Goal: Task Accomplishment & Management: Complete application form

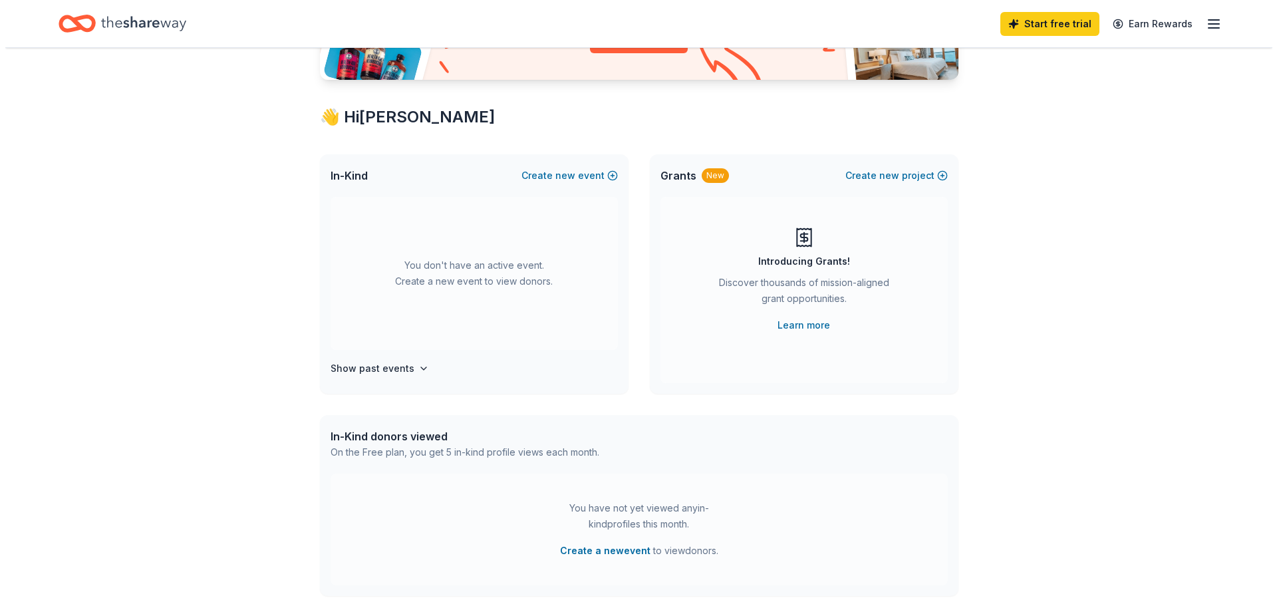
scroll to position [266, 0]
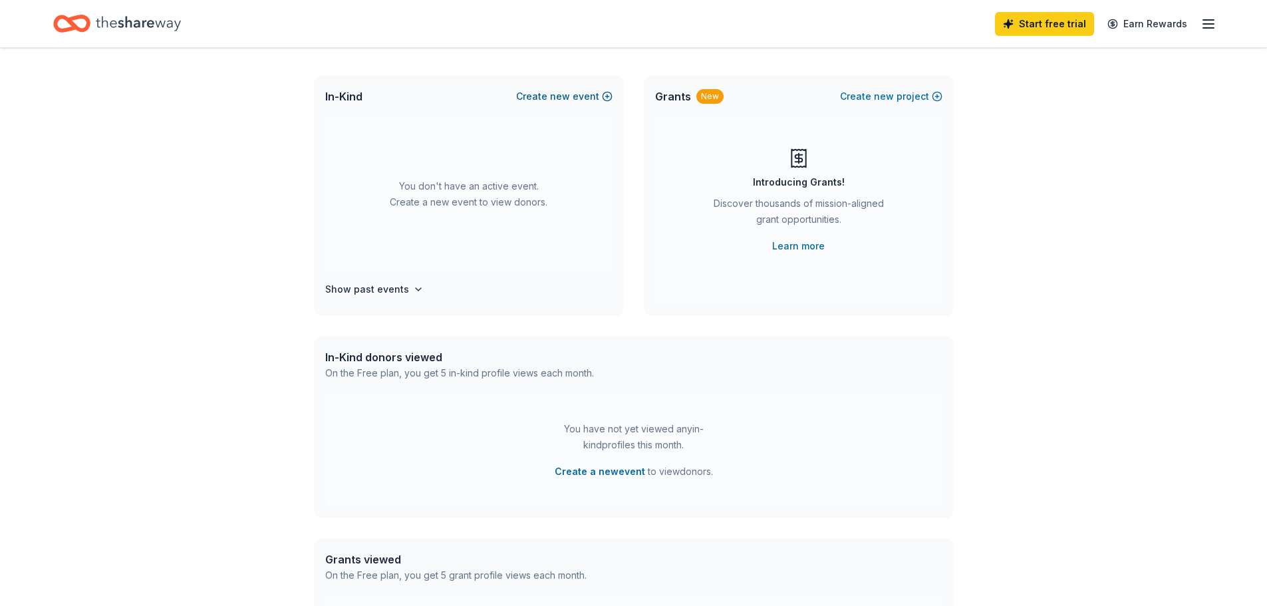
click at [550, 104] on span "new" at bounding box center [560, 96] width 20 height 16
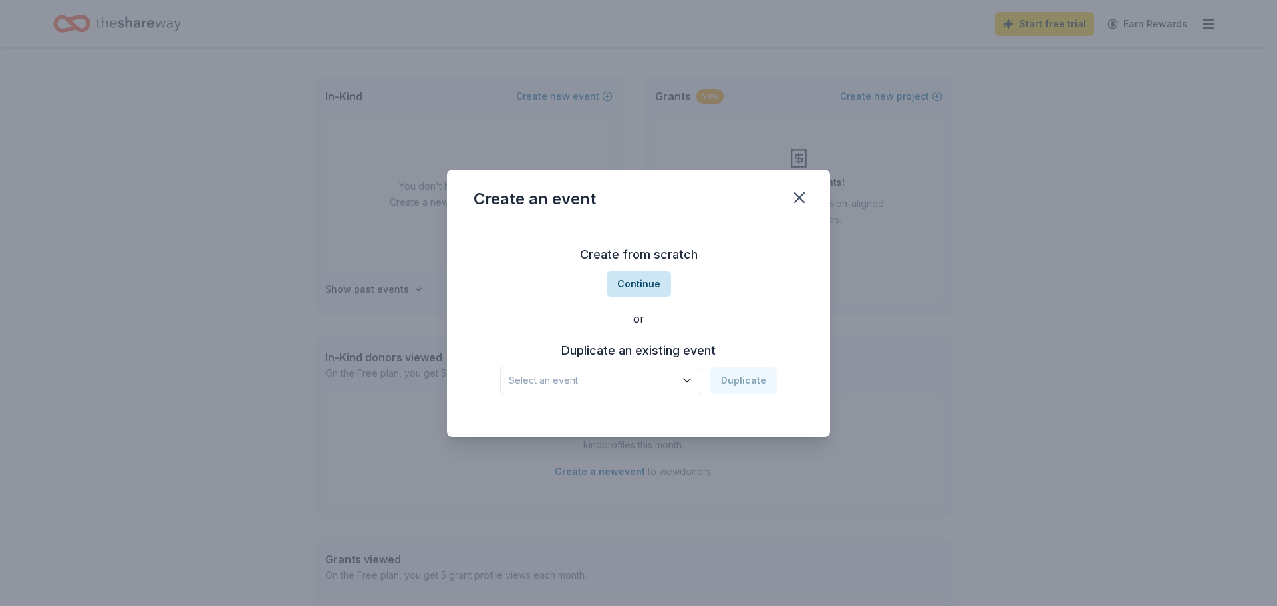
click at [644, 286] on button "Continue" at bounding box center [638, 284] width 64 height 27
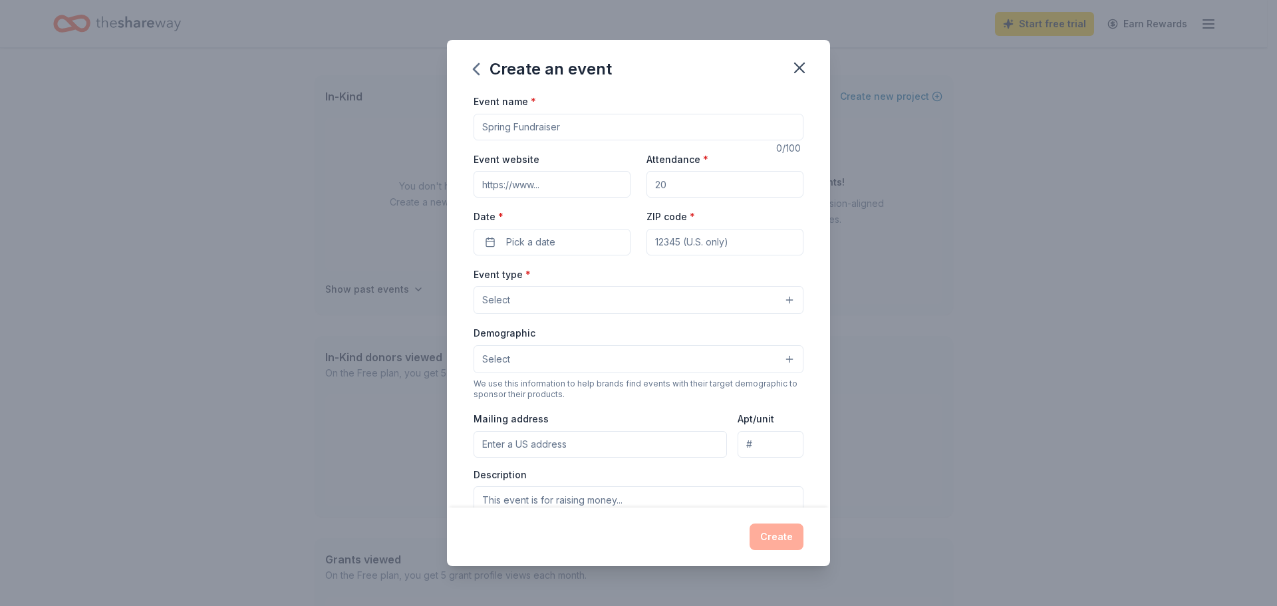
drag, startPoint x: 602, startPoint y: 152, endPoint x: 427, endPoint y: 152, distance: 175.5
click at [447, 152] on div "Event name * 0 /100 Event website Attendance * Date * Pick a date ZIP code * Ev…" at bounding box center [638, 300] width 383 height 414
type input "N"
type input "2025 Annual Holiday Charity Auction"
click at [473, 197] on input "Event website" at bounding box center [551, 184] width 157 height 27
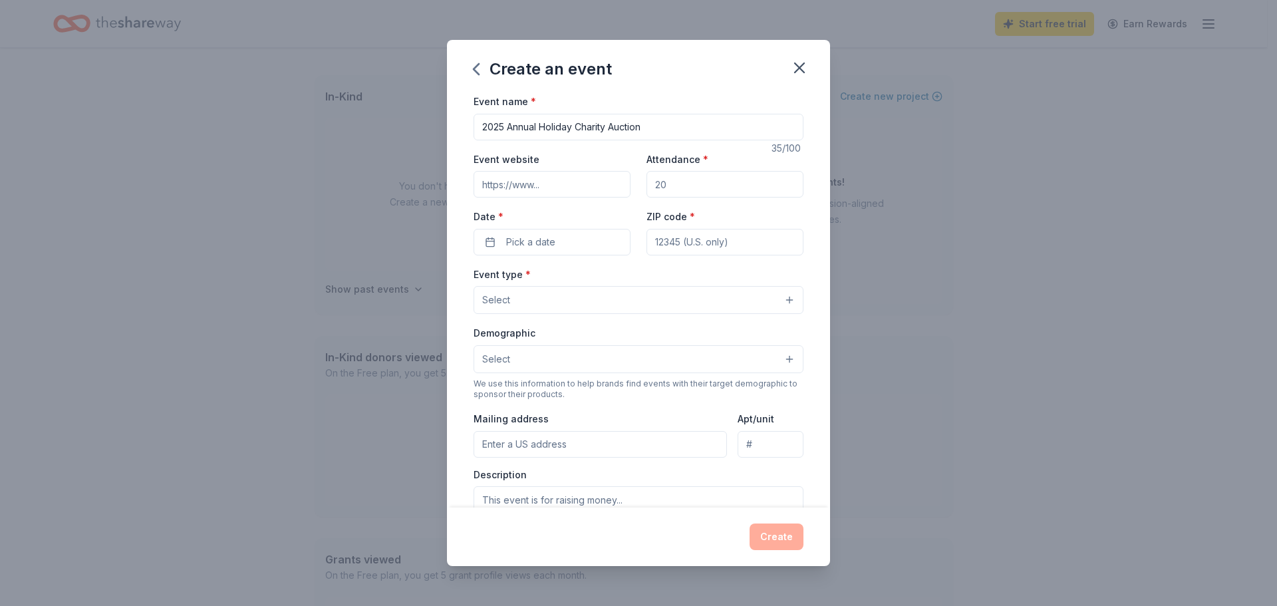
type input "[URL][DOMAIN_NAME]"
click at [705, 197] on input "Attendance *" at bounding box center [724, 184] width 157 height 27
type input "100"
click at [532, 250] on span "Pick a date" at bounding box center [530, 242] width 49 height 16
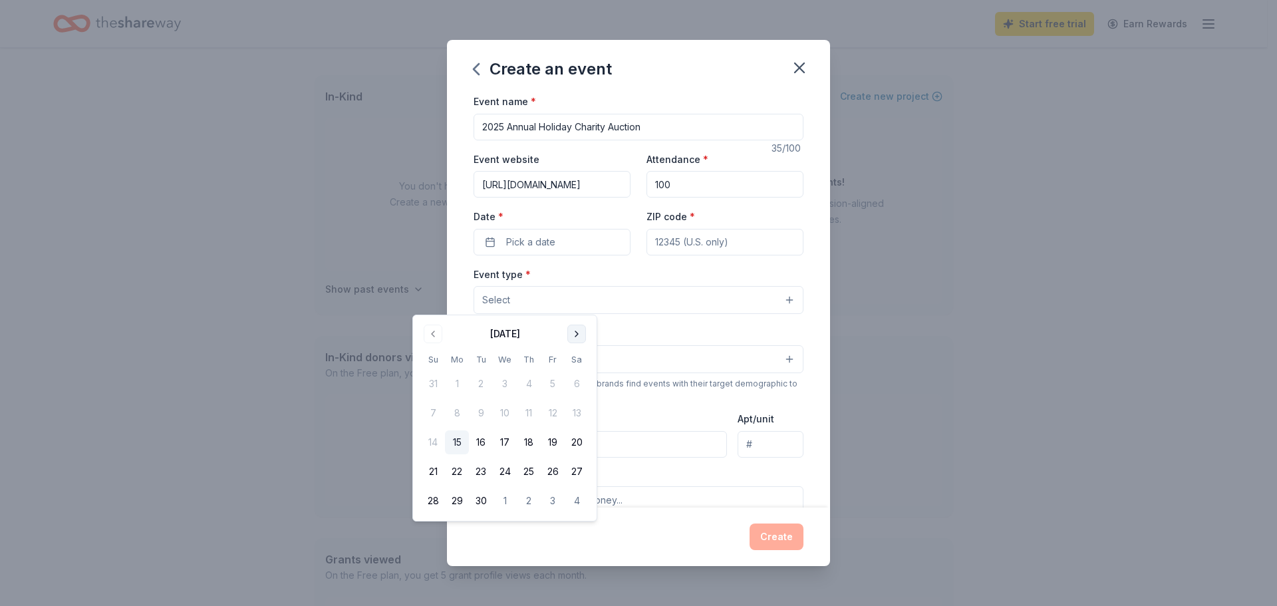
click at [586, 335] on button "Go to next month" at bounding box center [576, 333] width 19 height 19
click at [588, 425] on button "8" at bounding box center [577, 413] width 24 height 24
click at [788, 255] on input "ZIP code *" at bounding box center [724, 242] width 157 height 27
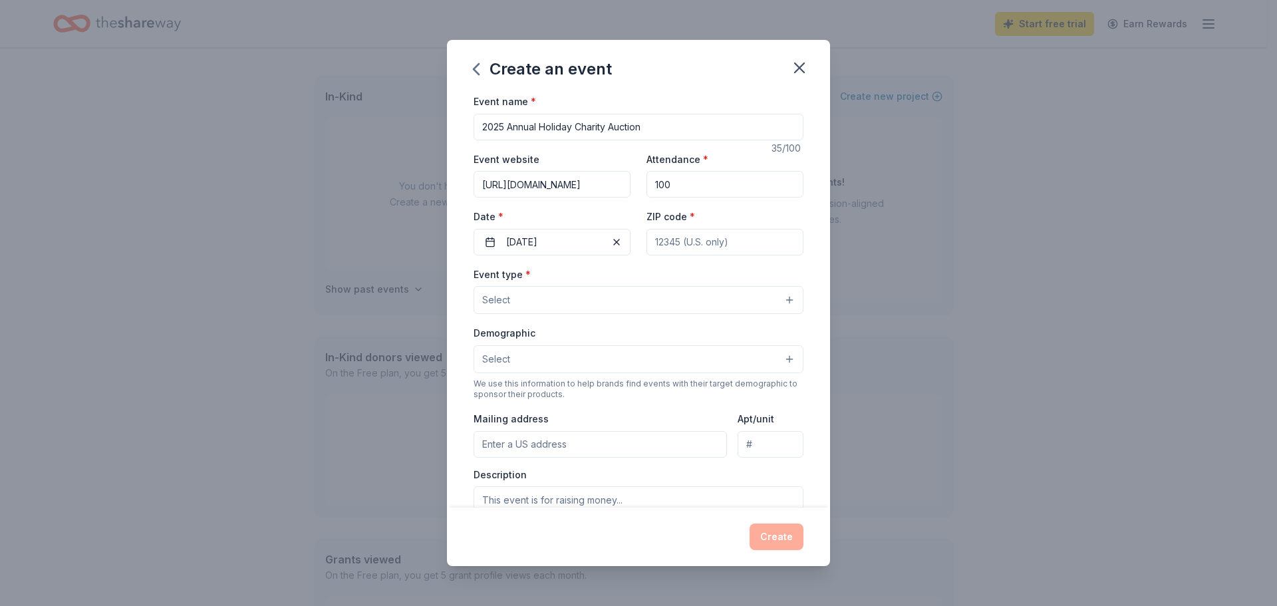
type input "59019"
click at [512, 314] on button "Select" at bounding box center [638, 300] width 330 height 28
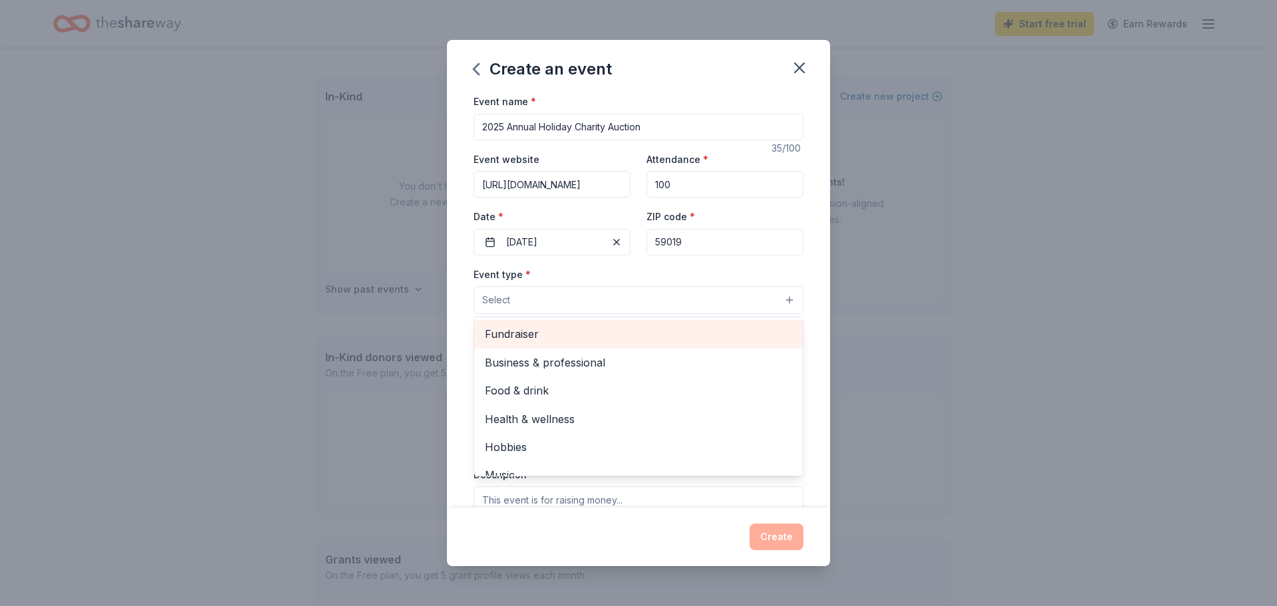
click at [491, 342] on span "Fundraiser" at bounding box center [638, 333] width 307 height 17
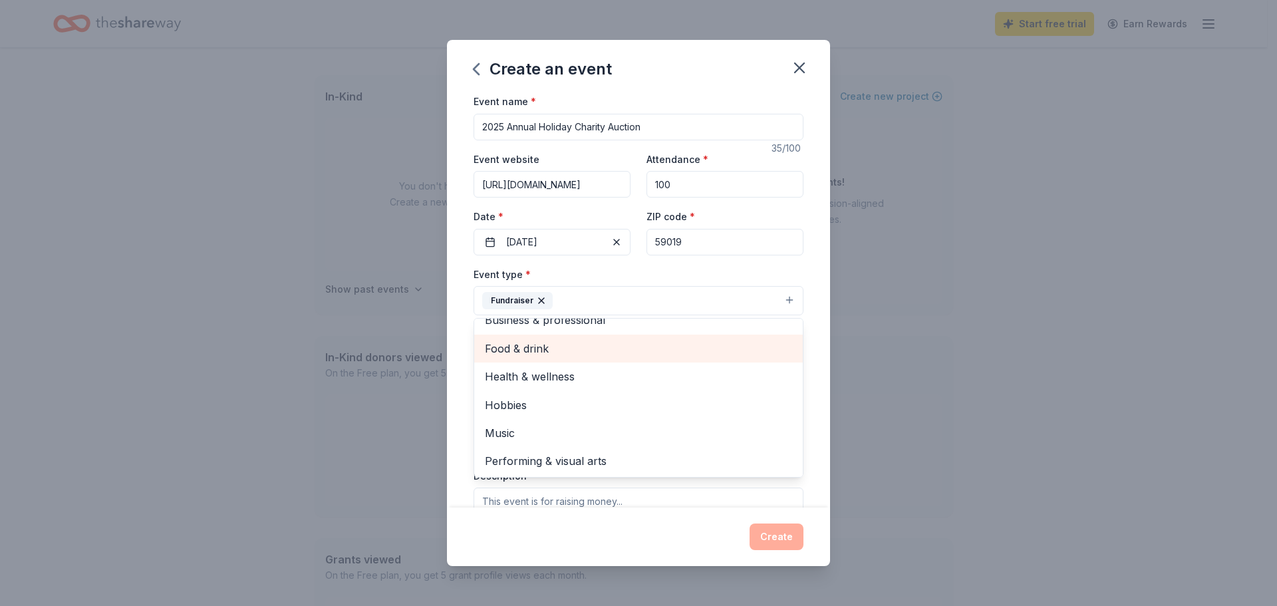
scroll to position [20, 0]
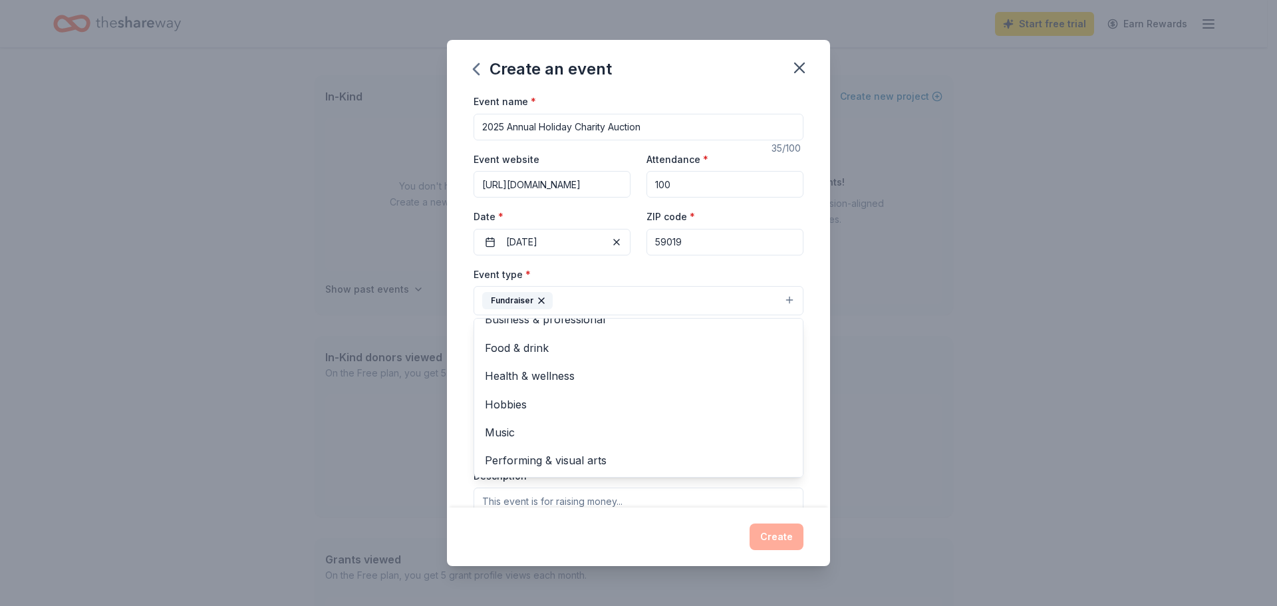
click at [830, 390] on div "Event name * 2025 Annual Holiday Charity Auction 35 /100 Event website http://k…" at bounding box center [638, 300] width 383 height 414
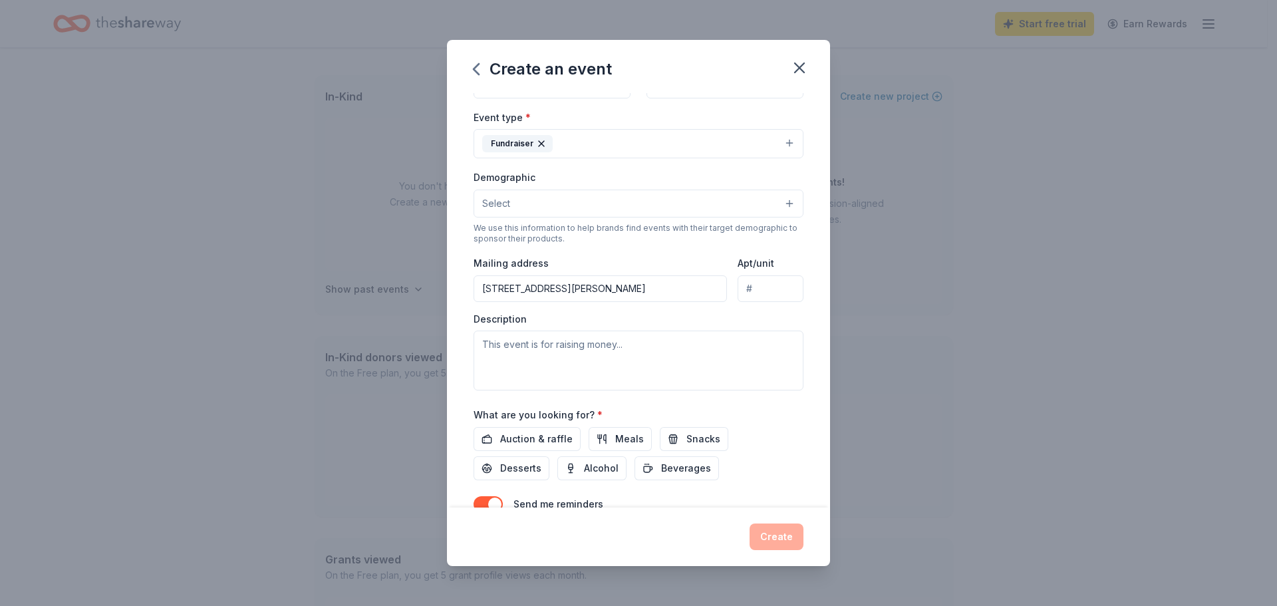
scroll to position [133, 0]
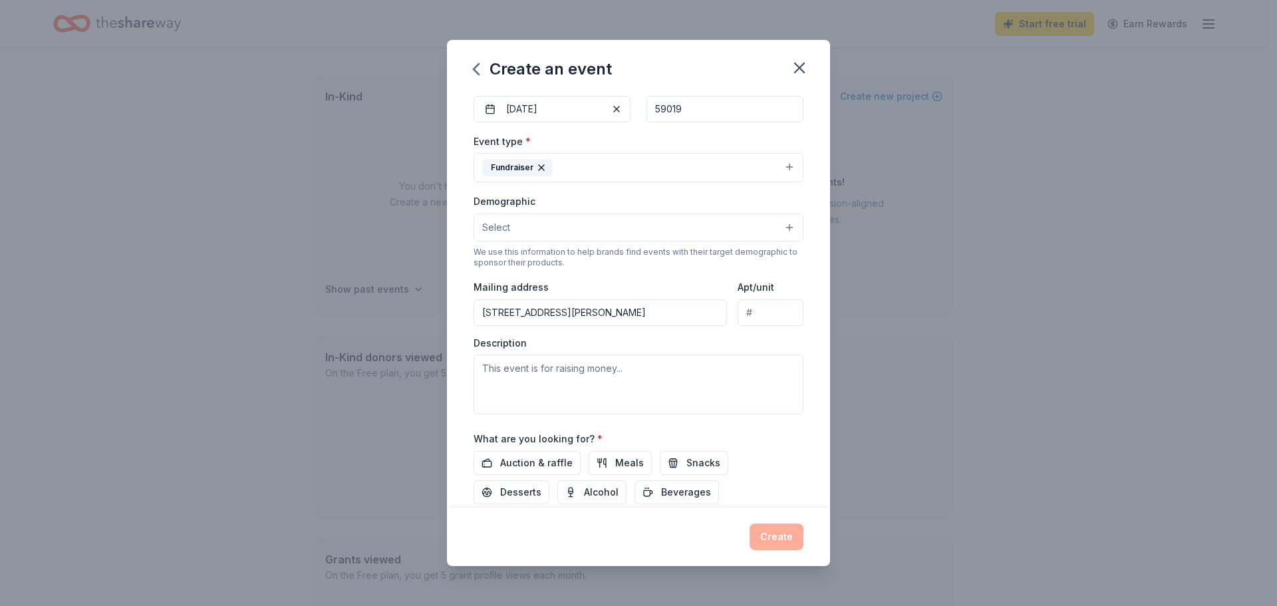
click at [803, 241] on button "Select" at bounding box center [638, 227] width 330 height 28
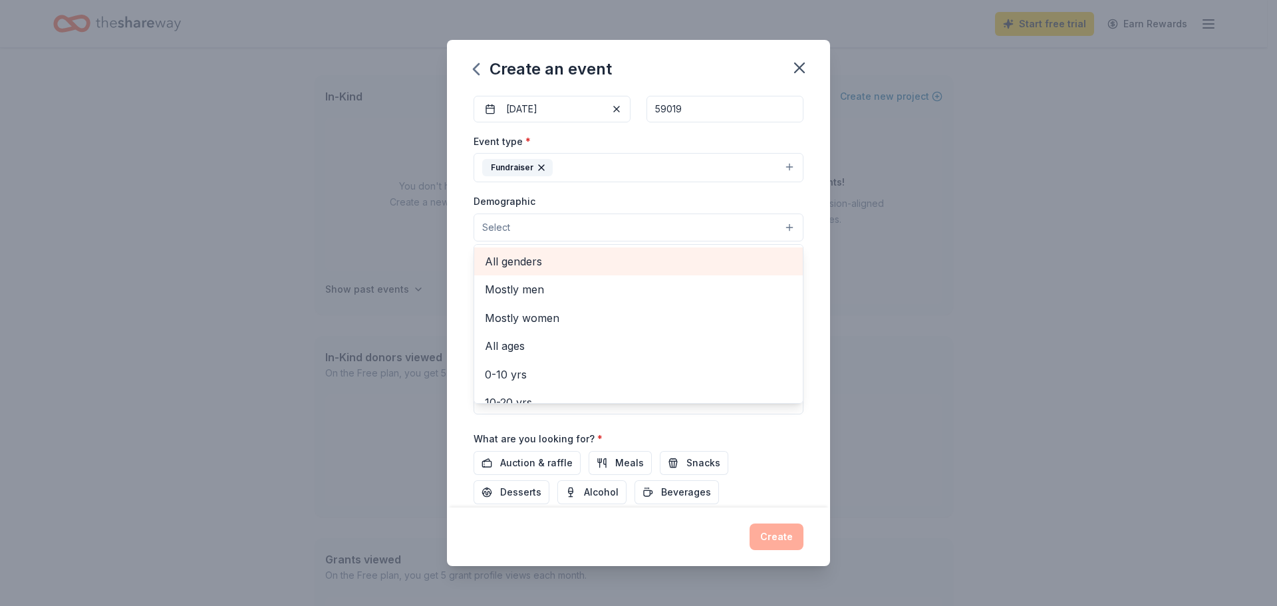
click at [515, 270] on span "All genders" at bounding box center [638, 261] width 307 height 17
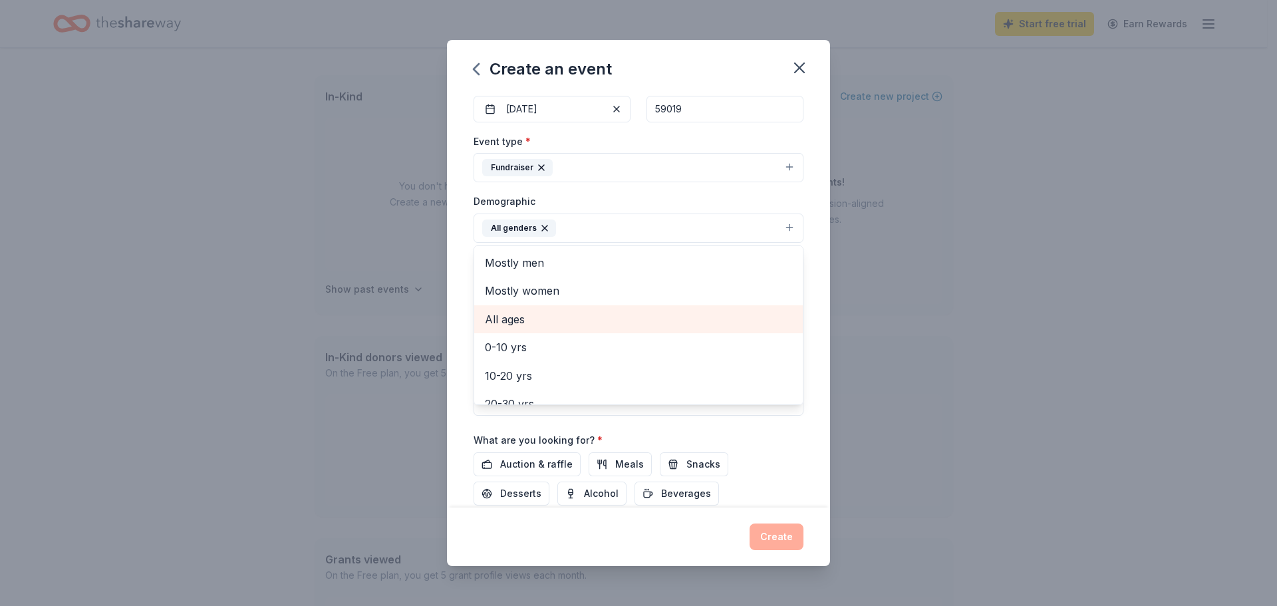
click at [498, 328] on span "All ages" at bounding box center [638, 319] width 307 height 17
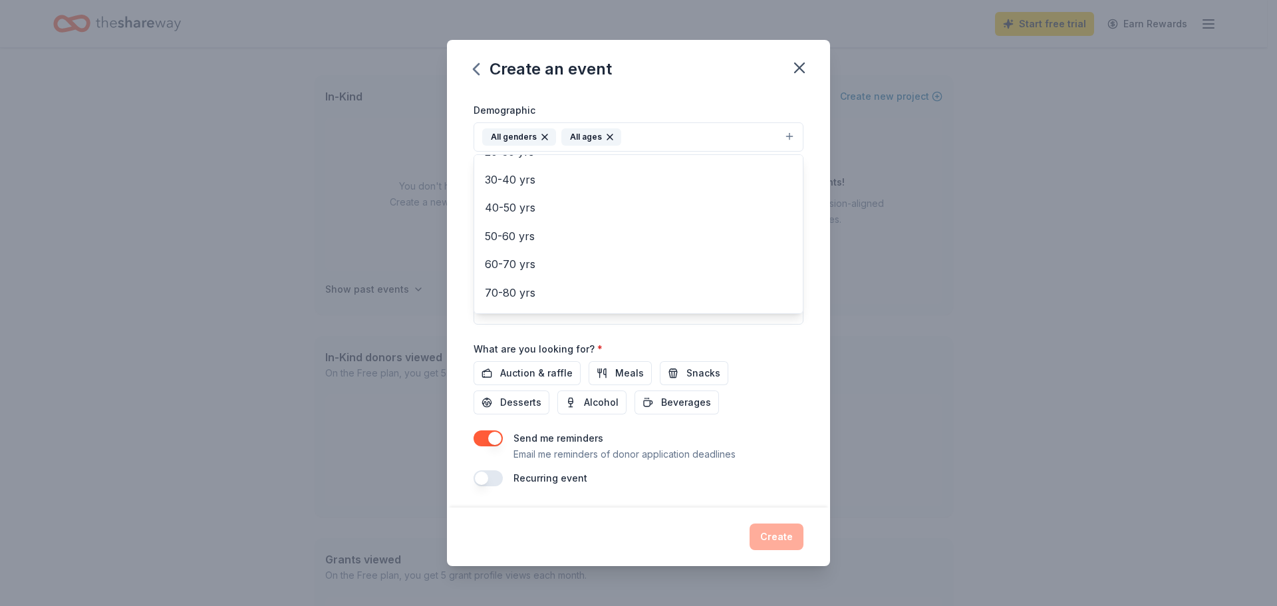
scroll to position [416, 0]
click at [486, 318] on div "Event name * 2025 Annual Holiday Charity Auction 35 /100 Event website http://k…" at bounding box center [638, 177] width 330 height 617
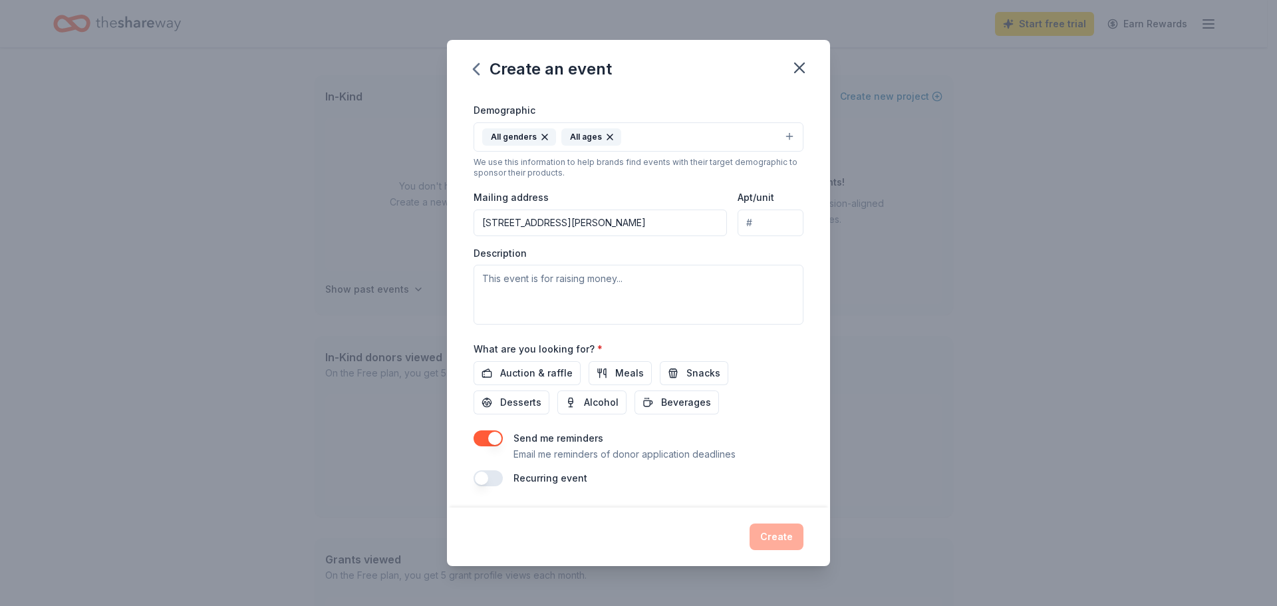
scroll to position [144, 0]
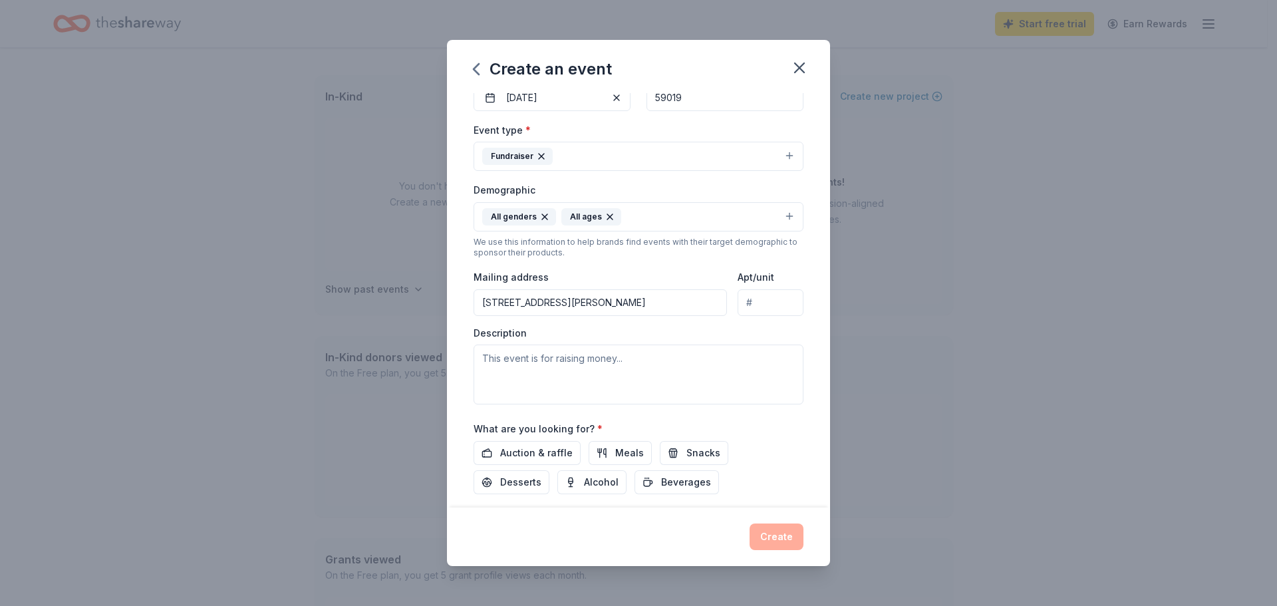
click at [595, 316] on input "42 Hersrud Rd" at bounding box center [599, 302] width 253 height 27
type input "1009 Woodbine Creek Drive"
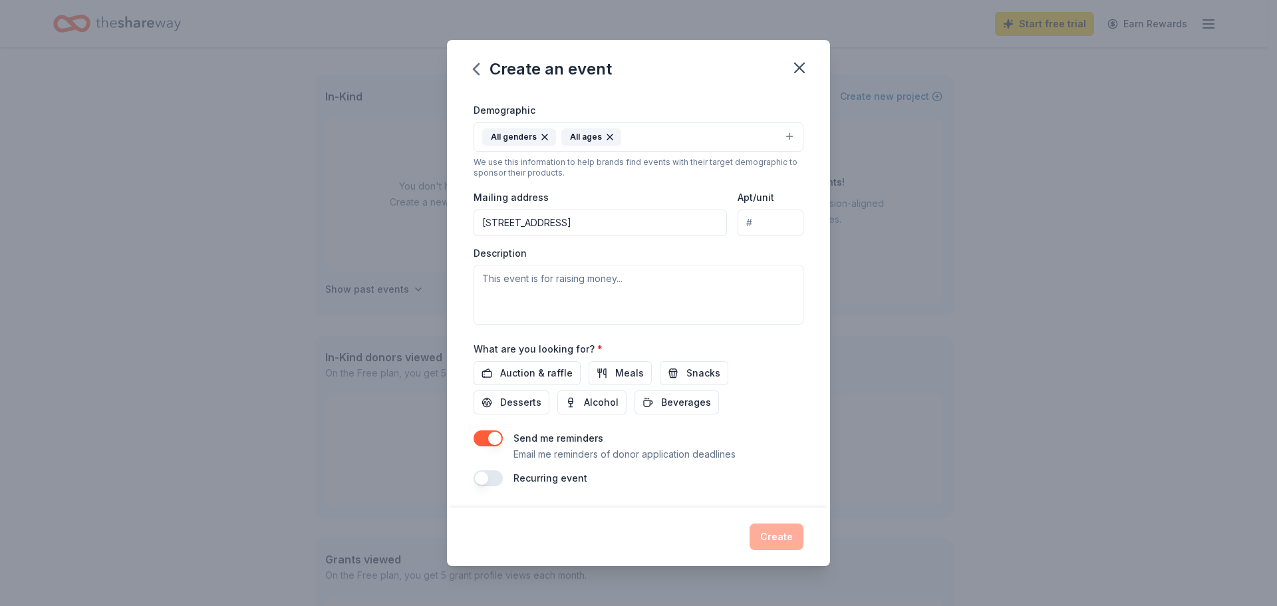
scroll to position [277, 0]
click at [543, 324] on textarea at bounding box center [638, 295] width 330 height 60
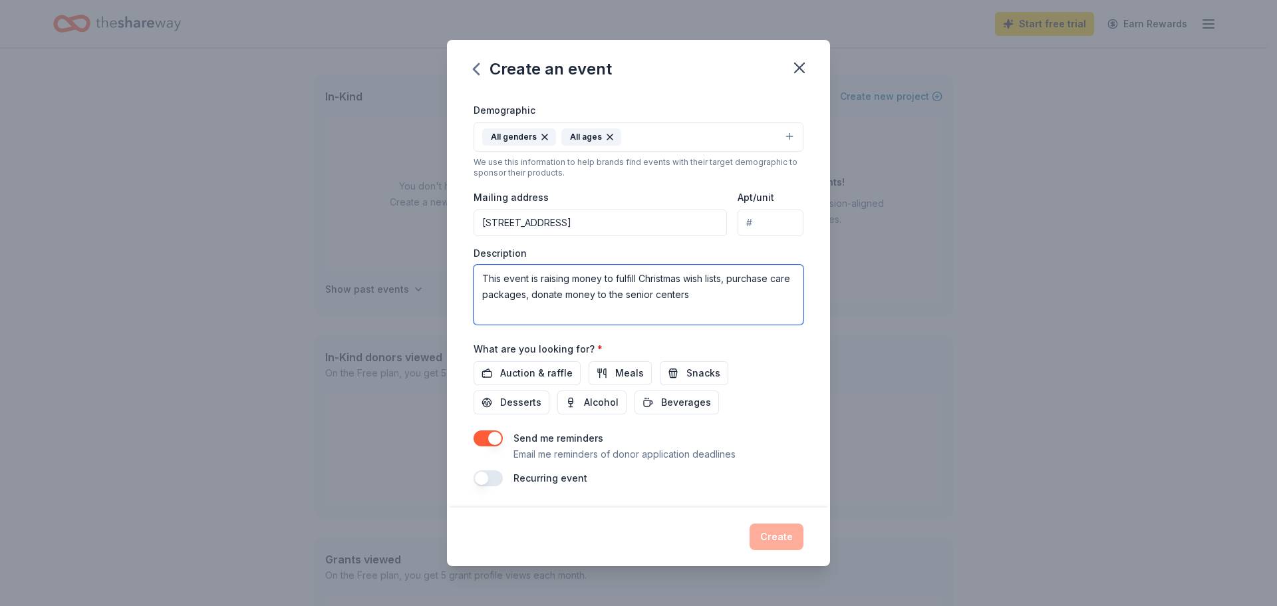
click at [747, 324] on textarea "This event is raising money to fulfill Christmas wish lists, purchase care pack…" at bounding box center [638, 295] width 330 height 60
click at [662, 324] on textarea "This event is raising money to fulfill Christmas wish lists for the elderly of …" at bounding box center [638, 295] width 330 height 60
click at [650, 324] on textarea "This event is raising money to fulfill Christmas wish lists for the elderly of …" at bounding box center [638, 295] width 330 height 60
drag, startPoint x: 823, startPoint y: 362, endPoint x: 683, endPoint y: 366, distance: 140.3
click at [683, 324] on textarea "This event is raising money to fulfill Christmas wish lists for the elderly of …" at bounding box center [638, 295] width 330 height 60
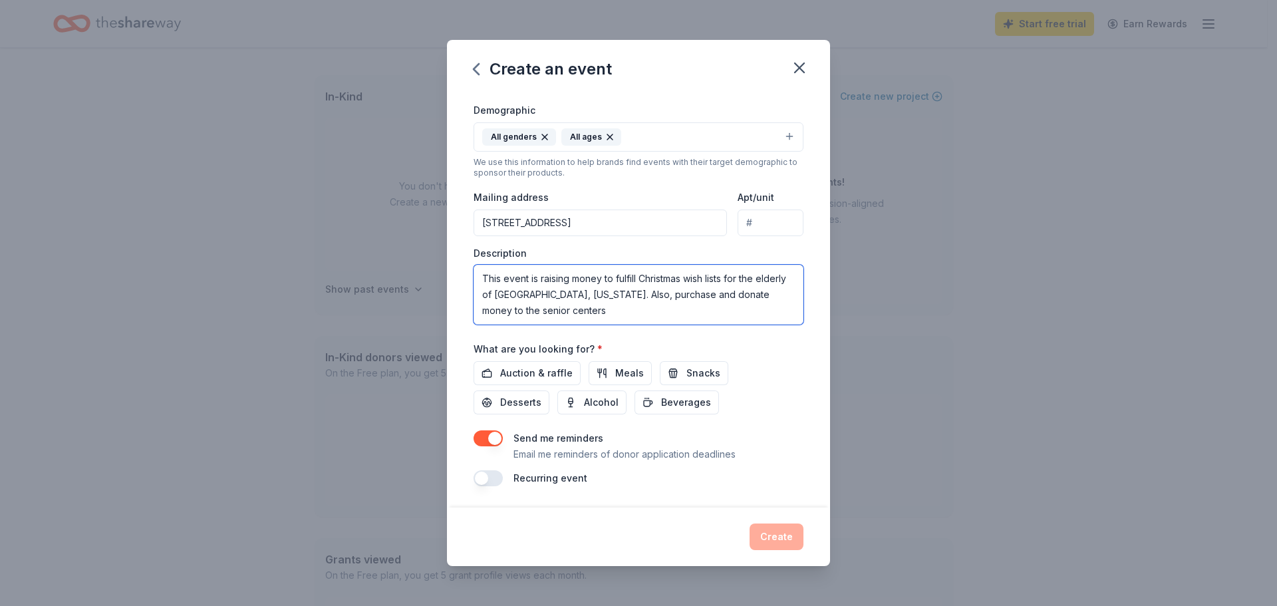
click at [803, 324] on textarea "This event is raising money to fulfill Christmas wish lists for the elderly of …" at bounding box center [638, 295] width 330 height 60
click at [569, 324] on textarea "This event is raising money to fulfill Christmas wish lists for the elderly of …" at bounding box center [638, 295] width 330 height 60
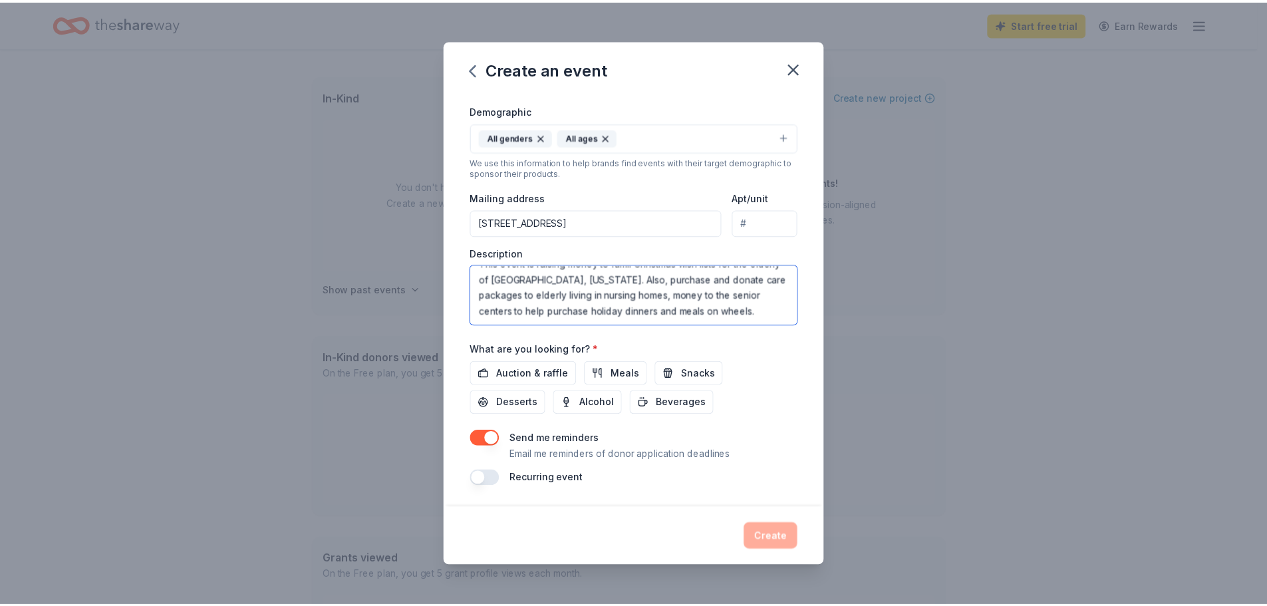
scroll to position [40, 0]
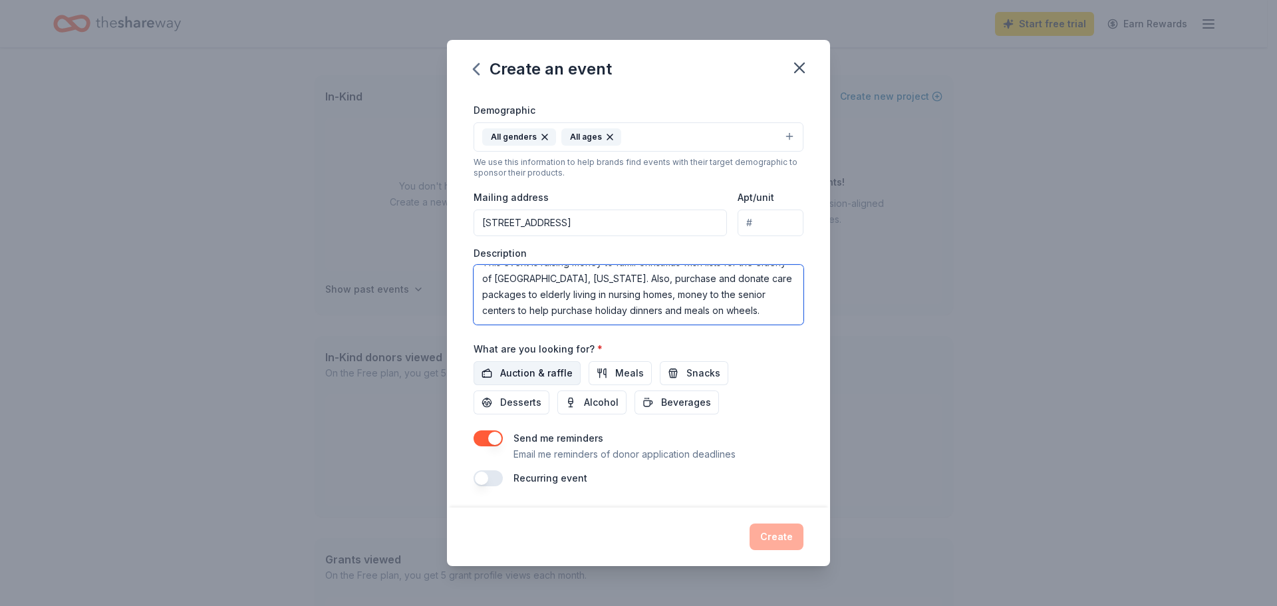
type textarea "This event is raising money to fulfill Christmas wish lists for the elderly of …"
click at [527, 381] on span "Auction & raffle" at bounding box center [536, 373] width 72 height 16
click at [803, 527] on button "Create" at bounding box center [776, 536] width 54 height 27
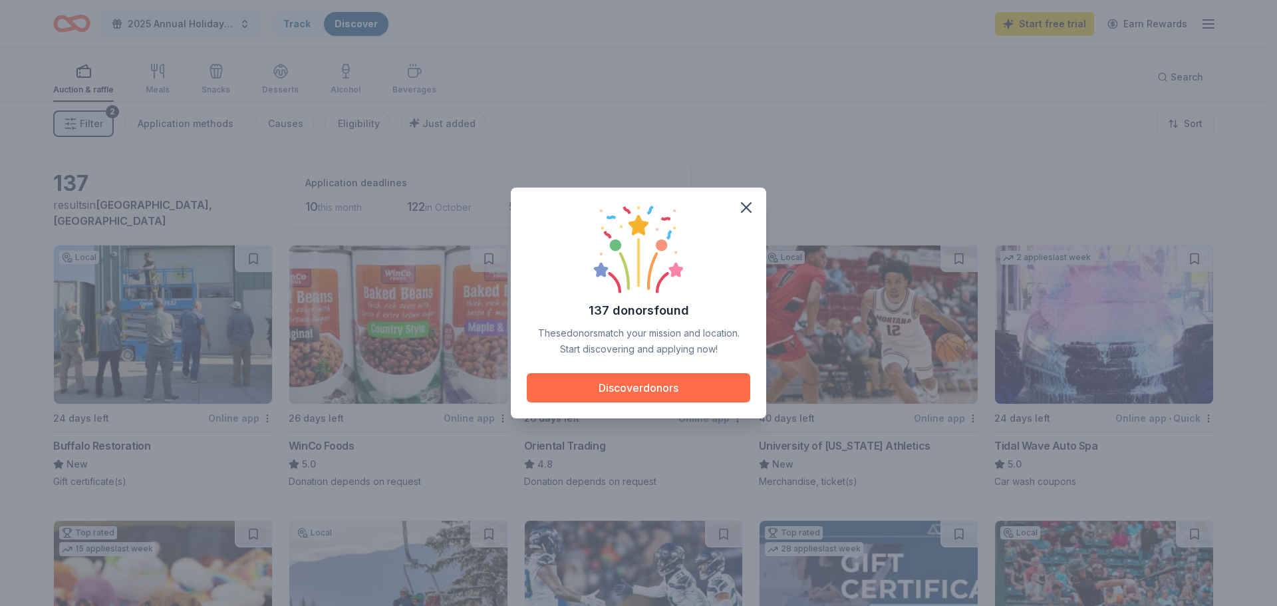
click at [691, 391] on button "Discover donors" at bounding box center [638, 387] width 223 height 29
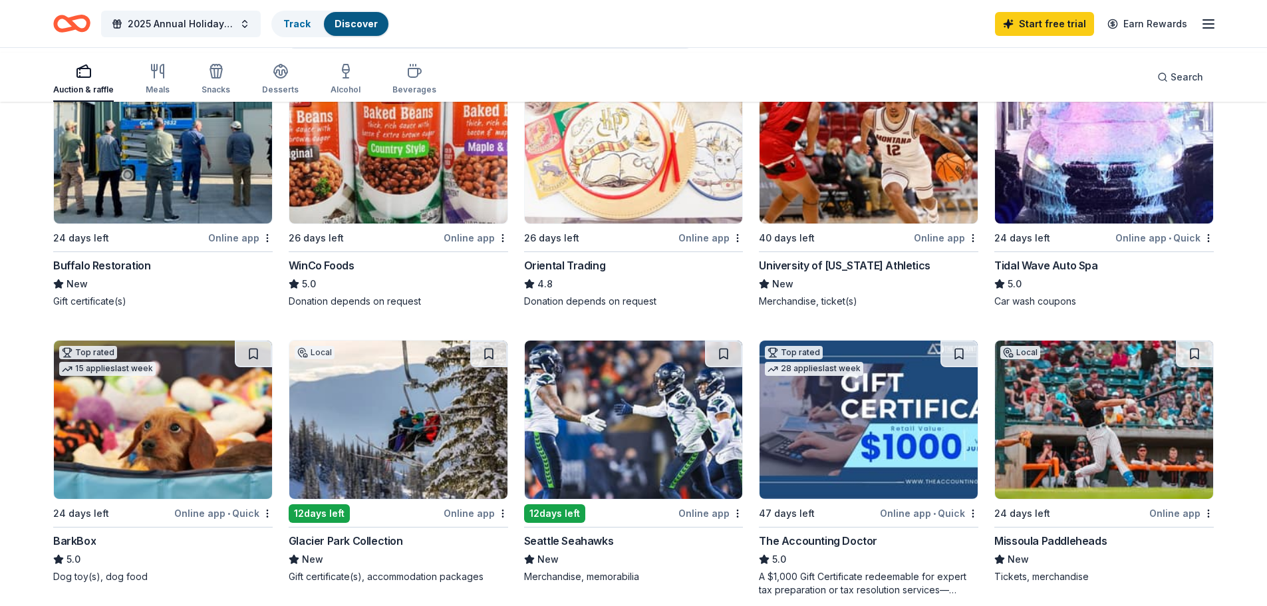
scroll to position [199, 0]
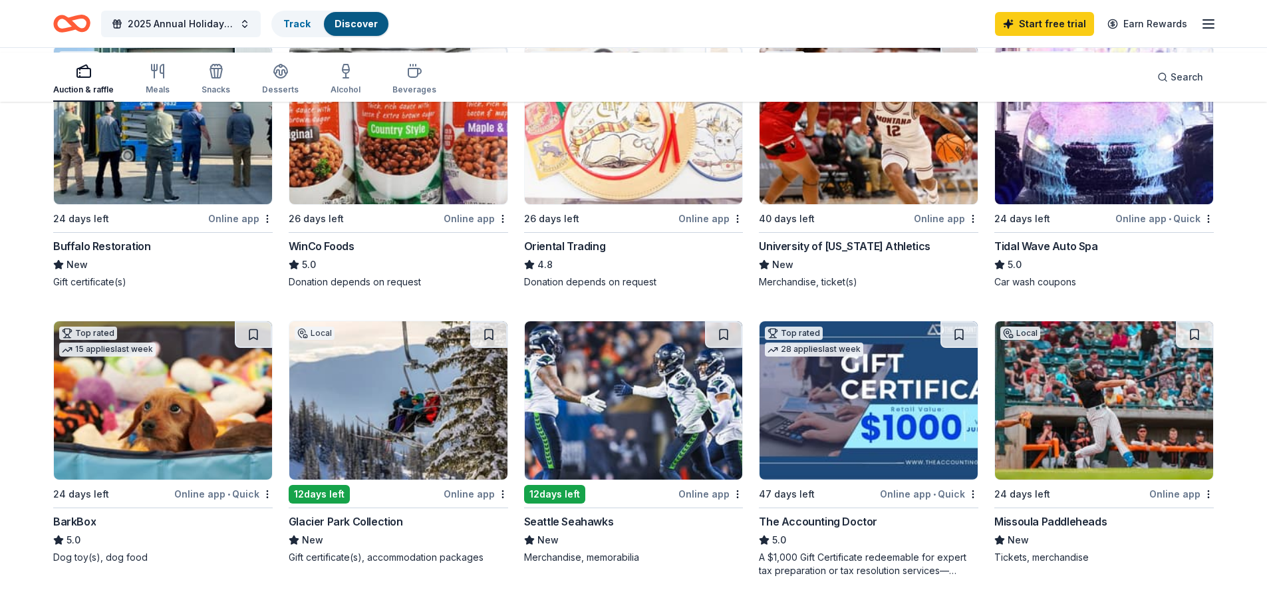
click at [838, 254] on div "University of Montana Athletics" at bounding box center [844, 246] width 171 height 16
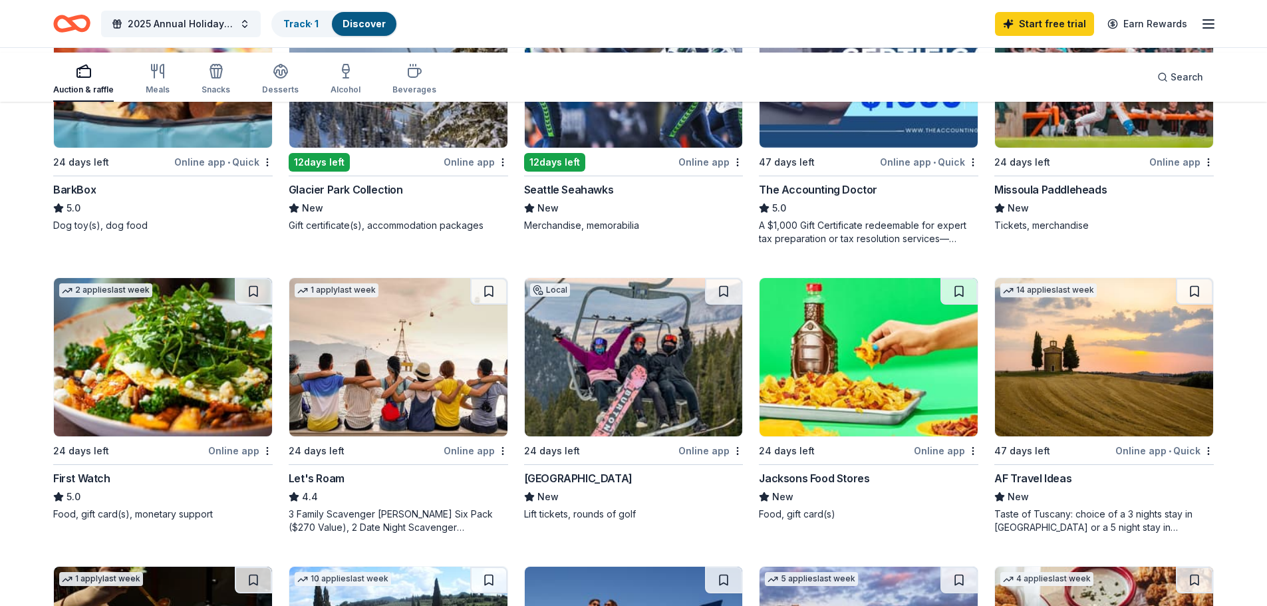
scroll to position [532, 0]
click at [416, 147] on img at bounding box center [398, 68] width 218 height 158
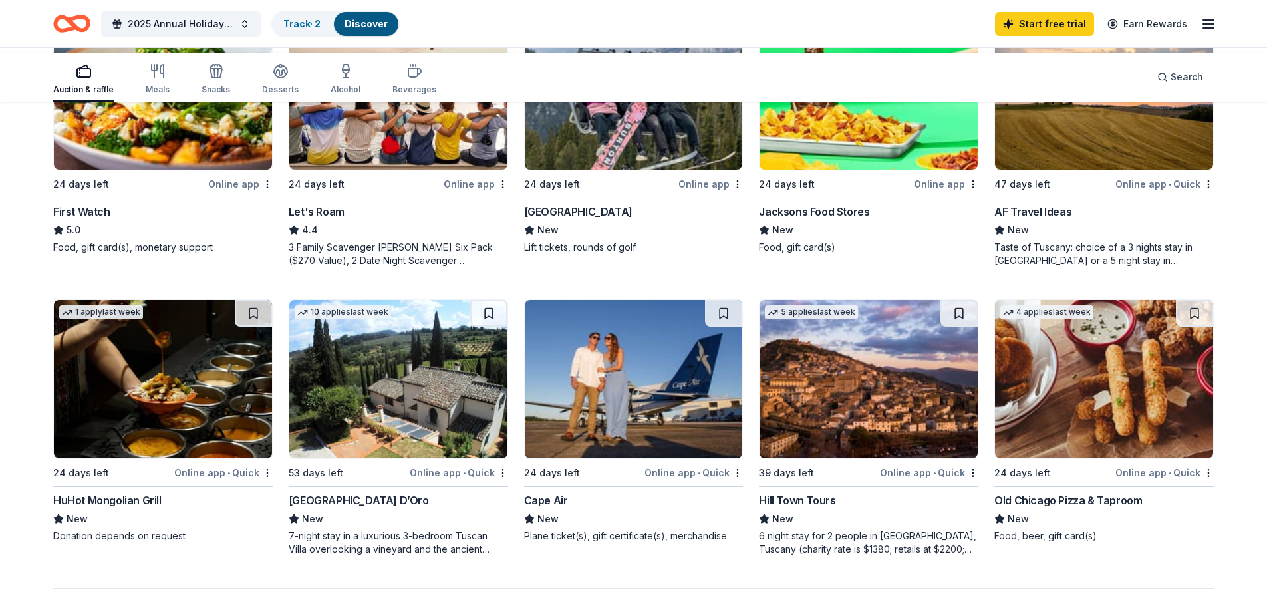
scroll to position [997, 0]
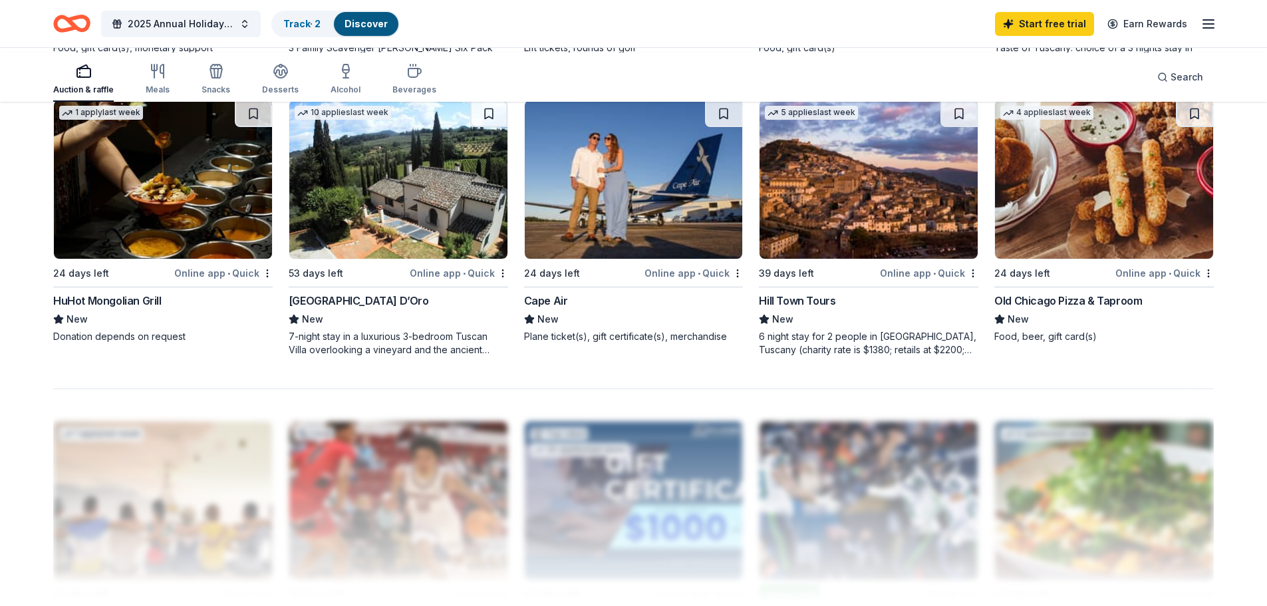
click at [1039, 20] on div "AF Travel Ideas" at bounding box center [1032, 12] width 77 height 16
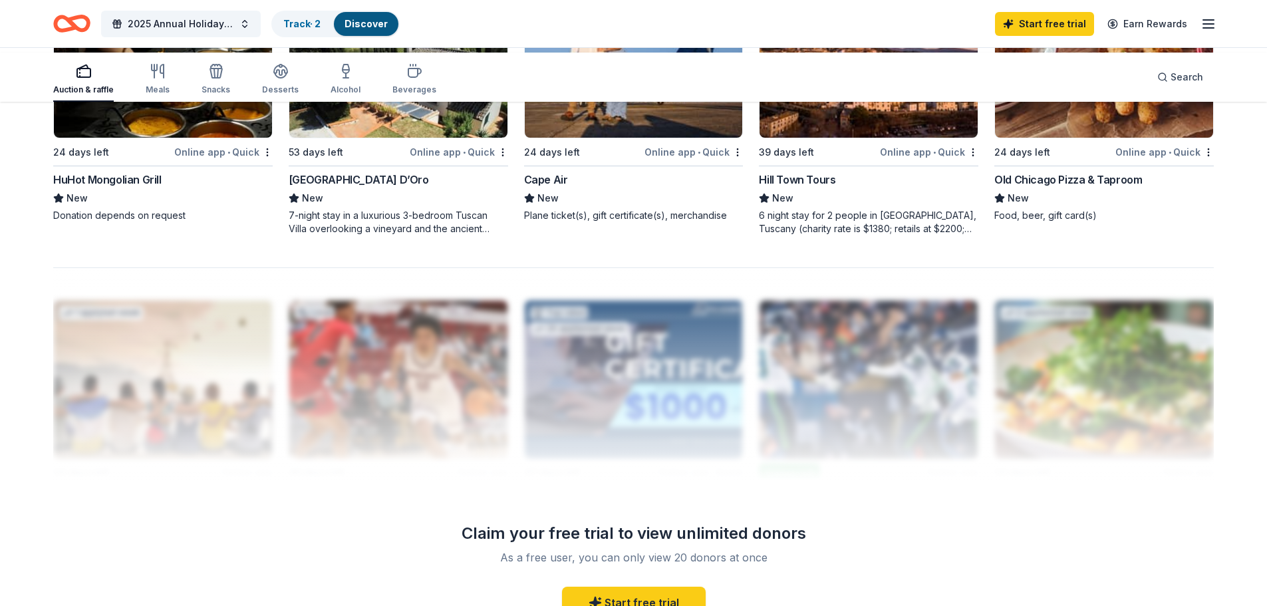
scroll to position [1130, 0]
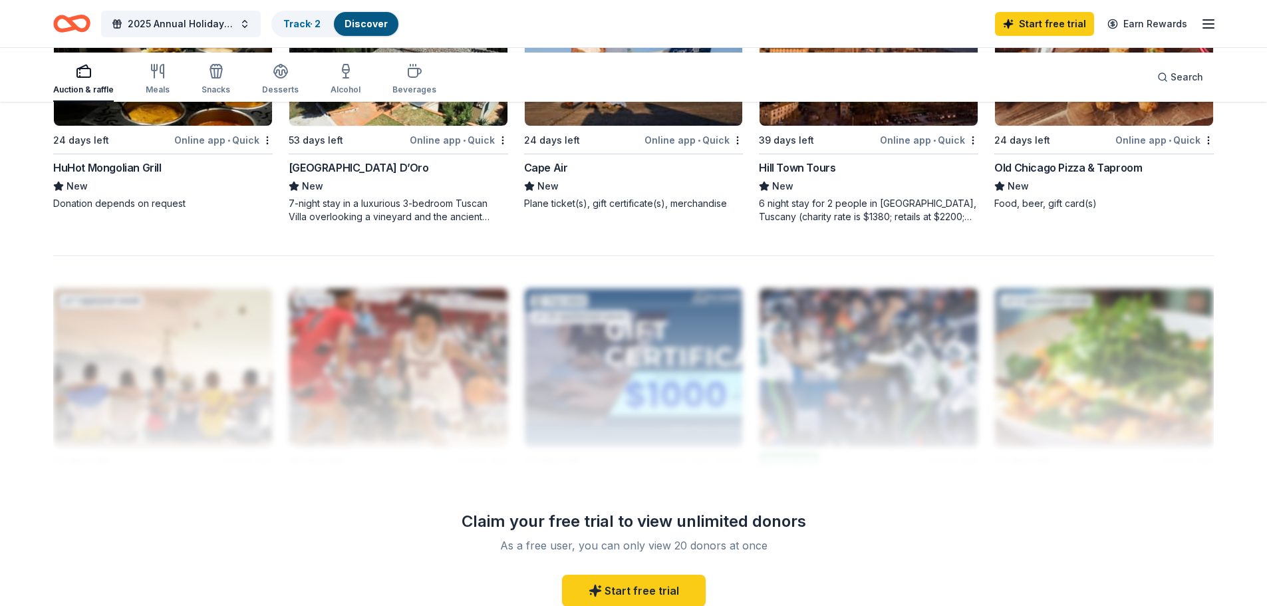
click at [400, 126] on img at bounding box center [398, 46] width 218 height 158
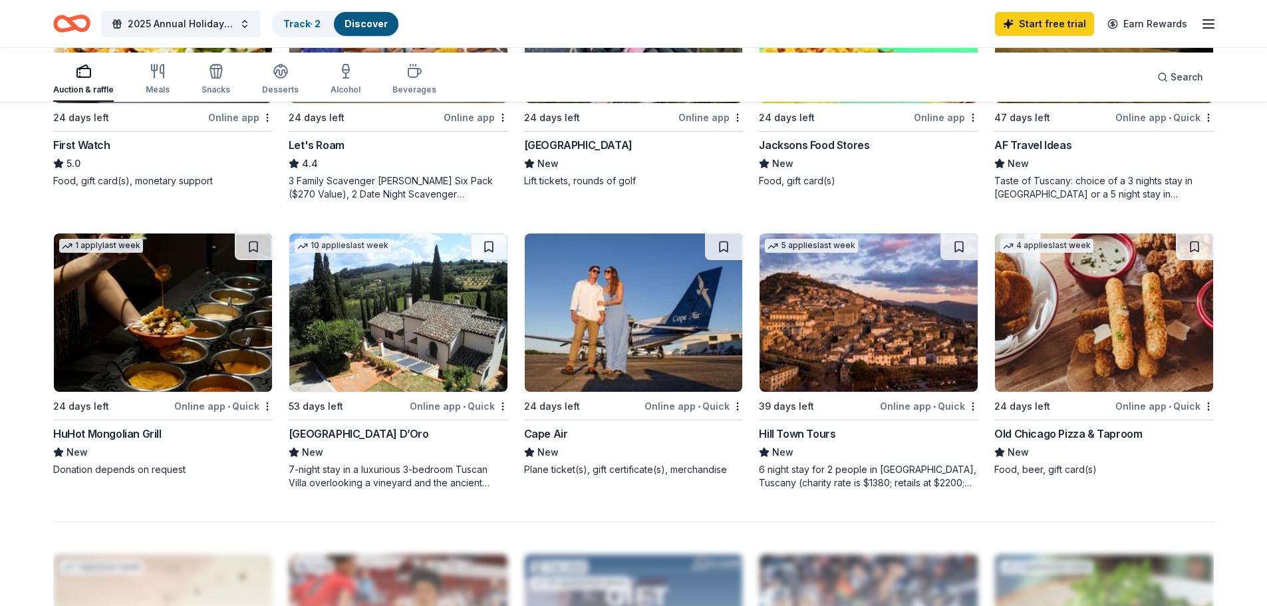
scroll to position [731, 0]
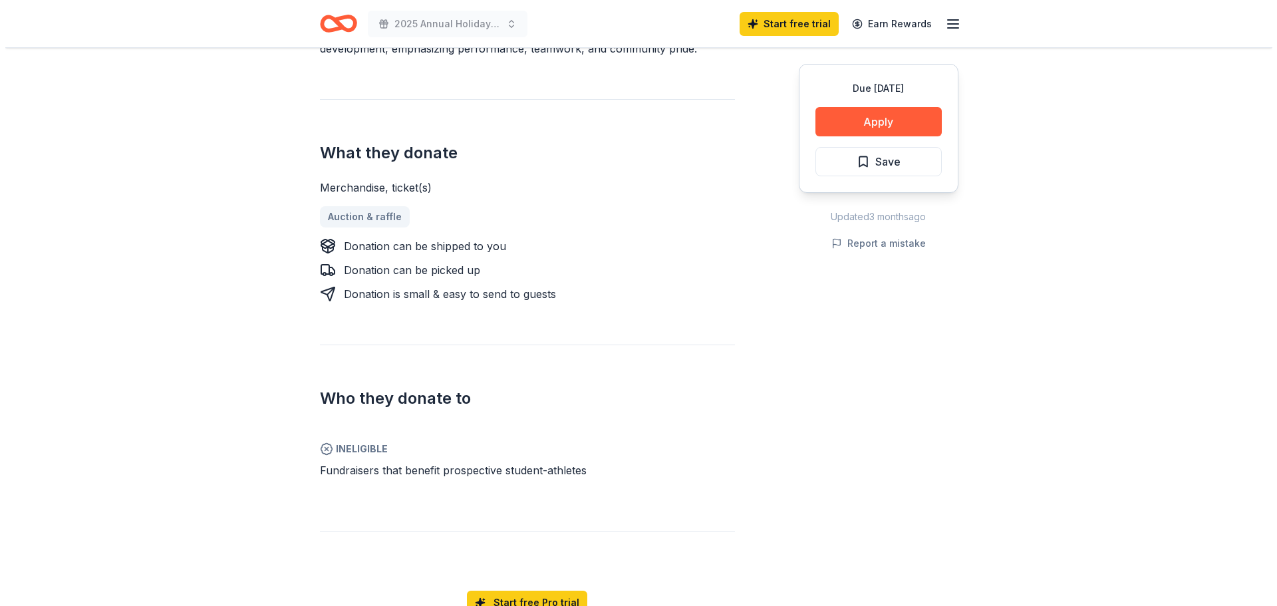
scroll to position [465, 0]
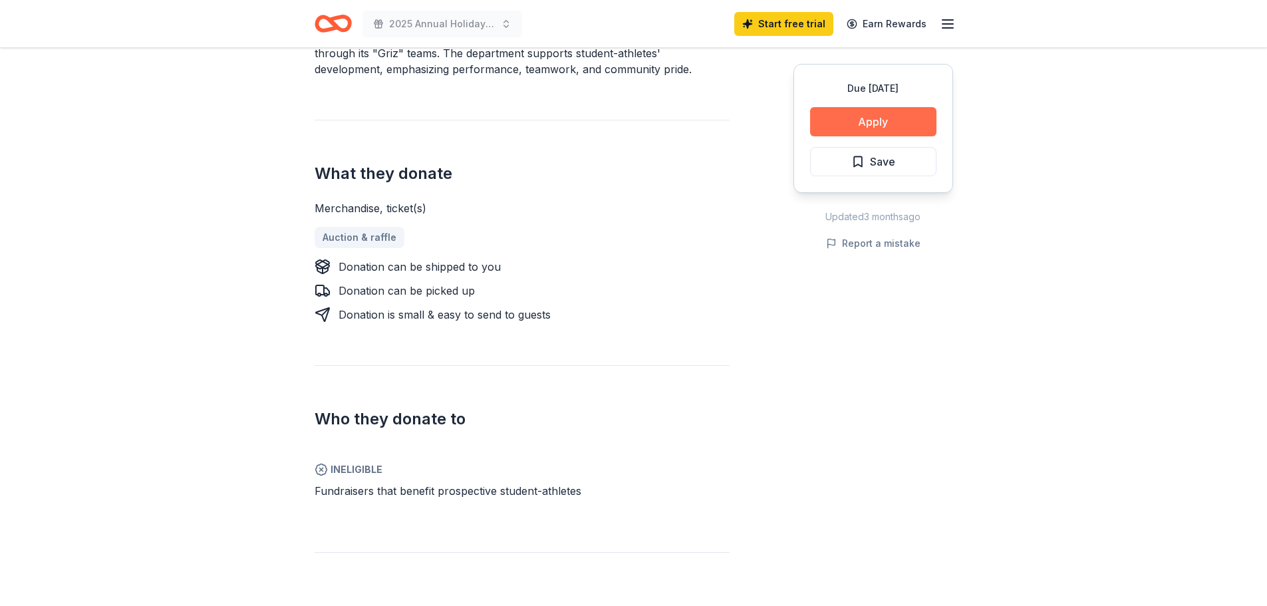
click at [848, 136] on button "Apply" at bounding box center [873, 121] width 126 height 29
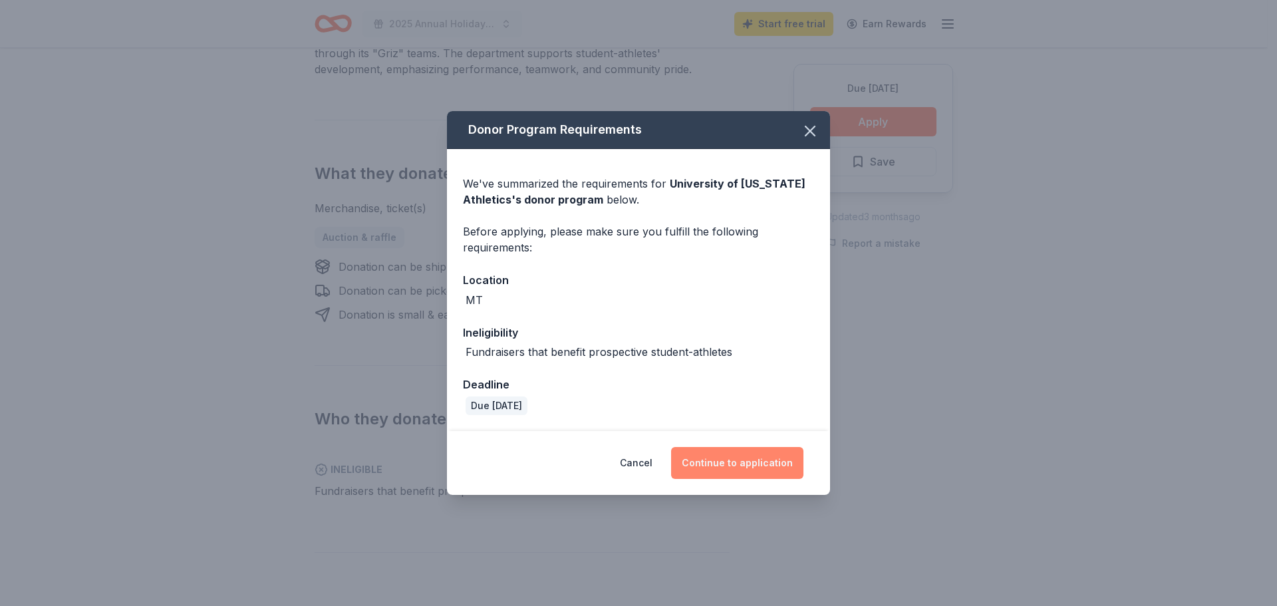
click at [776, 479] on button "Continue to application" at bounding box center [737, 463] width 132 height 32
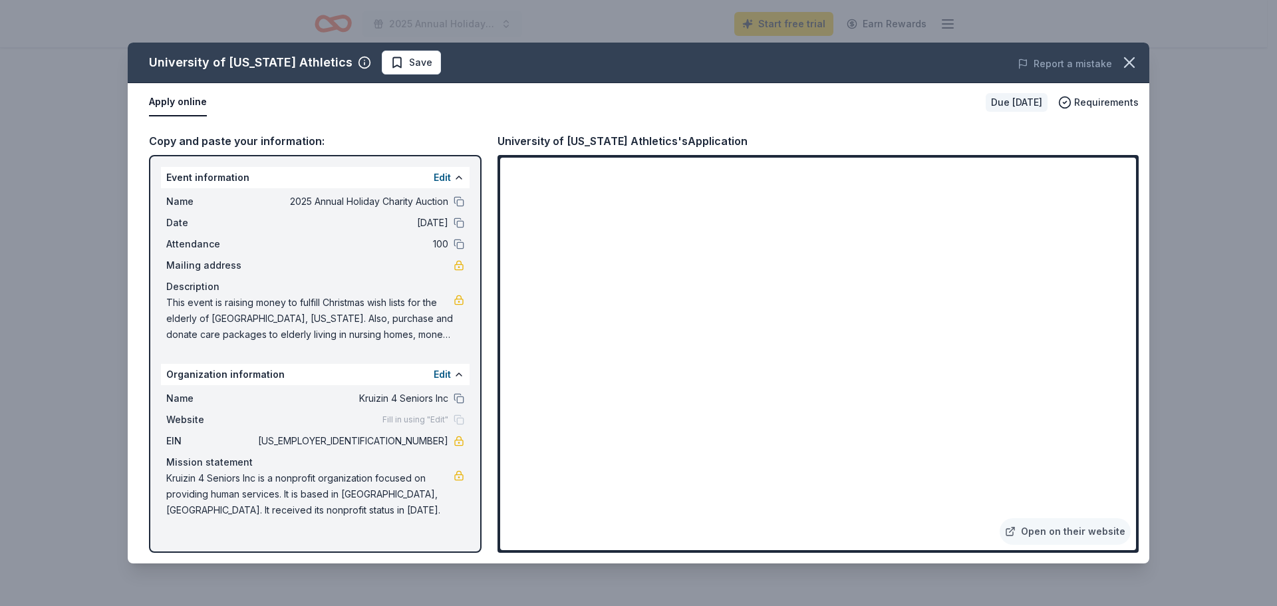
scroll to position [82, 0]
click at [1026, 523] on link "Open on their website" at bounding box center [1064, 531] width 131 height 27
click at [432, 70] on span "Save" at bounding box center [420, 63] width 23 height 16
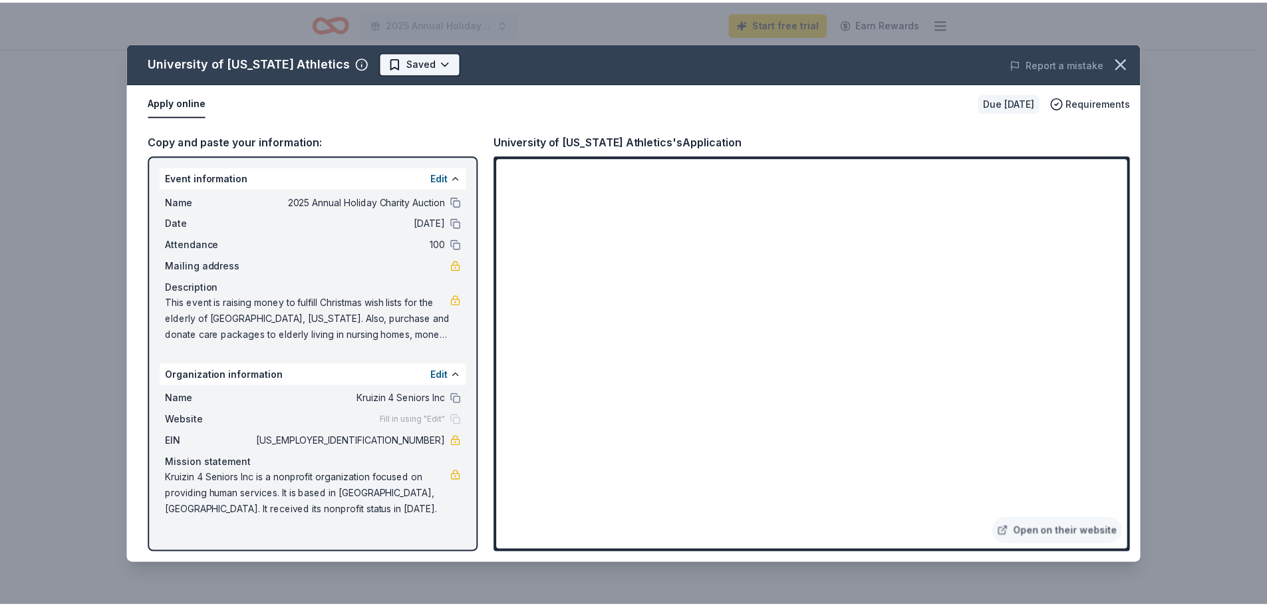
scroll to position [0, 0]
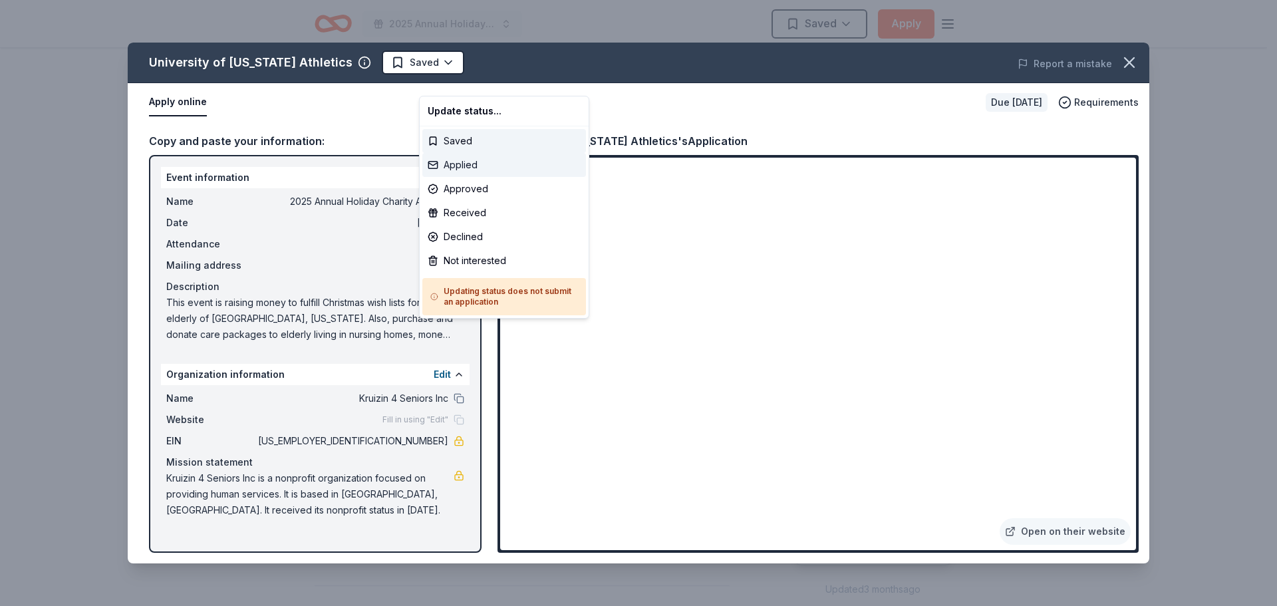
click at [477, 174] on div "Applied" at bounding box center [504, 165] width 164 height 24
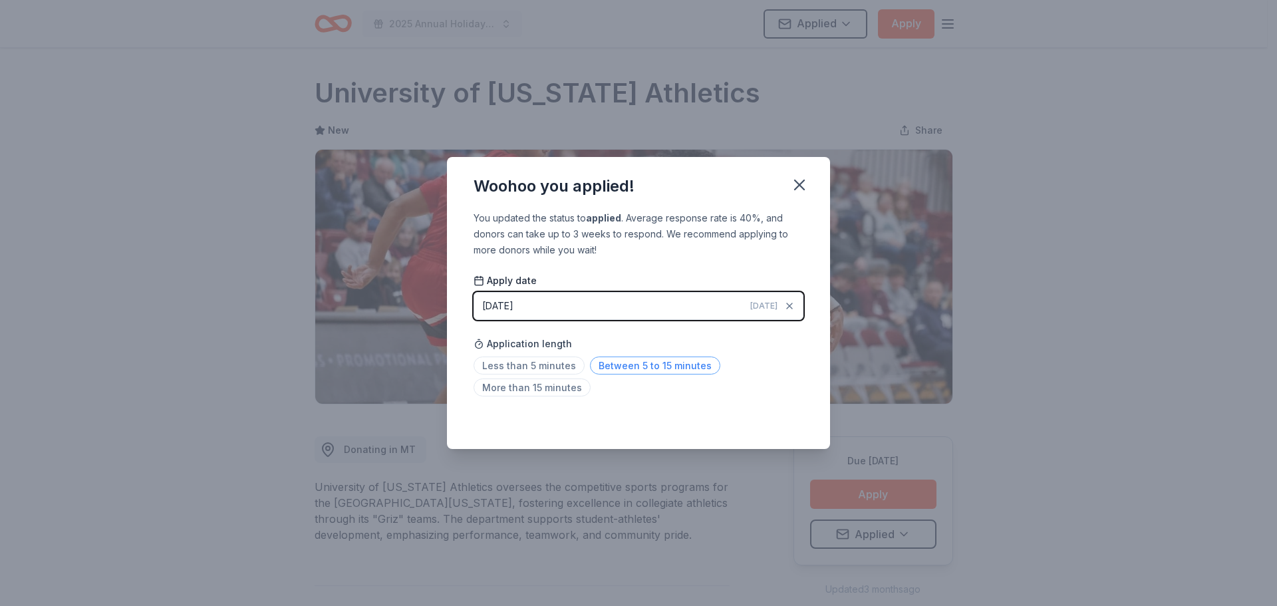
click at [618, 374] on span "Between 5 to 15 minutes" at bounding box center [655, 365] width 130 height 18
click at [809, 176] on icon "button" at bounding box center [799, 185] width 19 height 19
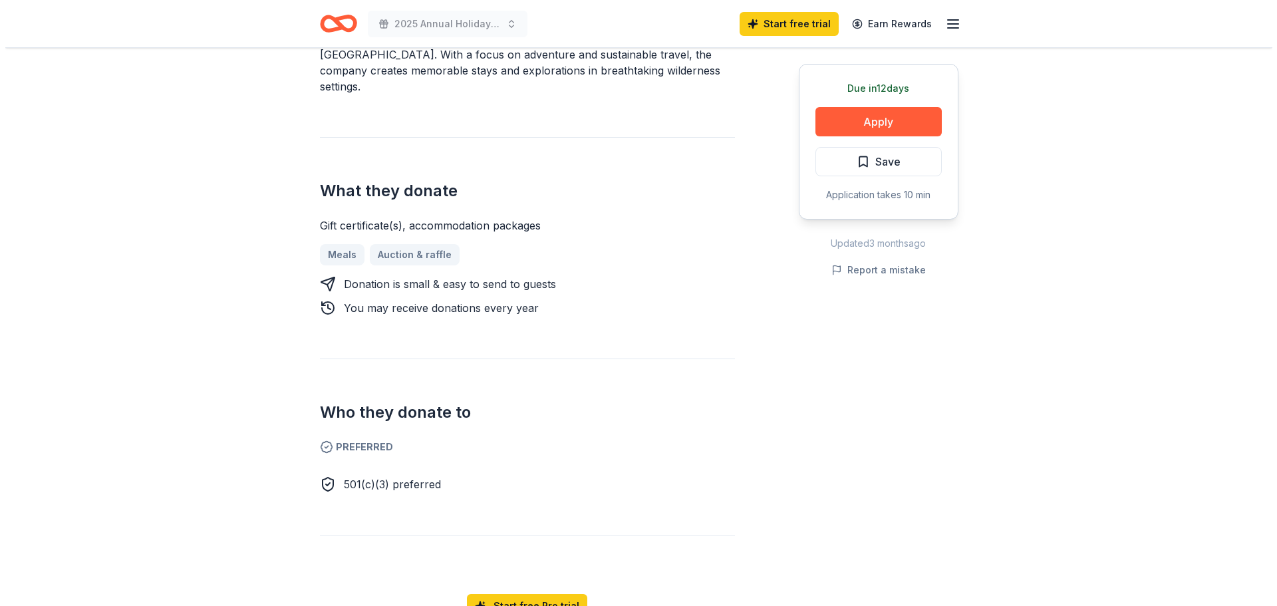
scroll to position [465, 0]
click at [848, 136] on button "Apply" at bounding box center [873, 121] width 126 height 29
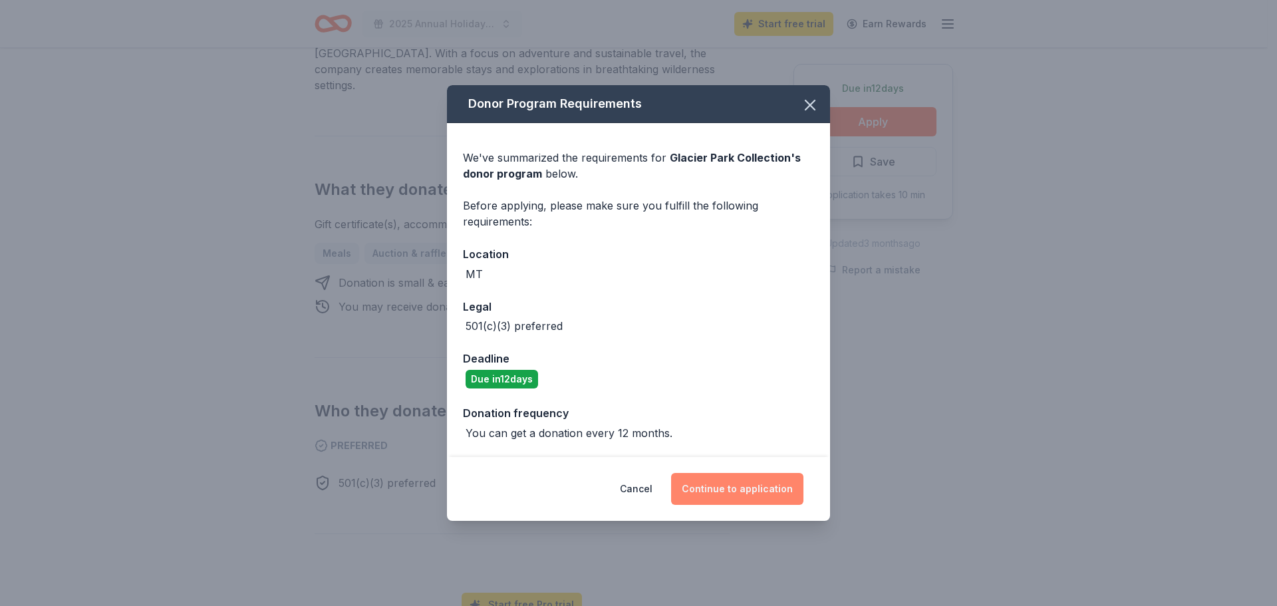
click at [779, 505] on button "Continue to application" at bounding box center [737, 489] width 132 height 32
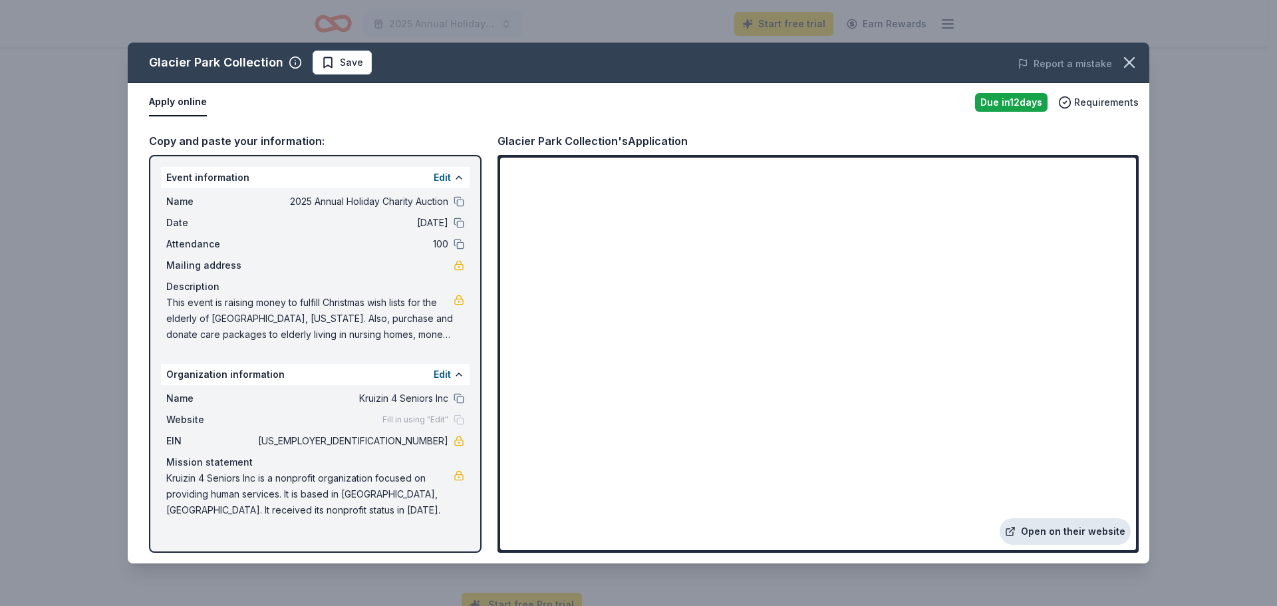
click at [1032, 518] on link "Open on their website" at bounding box center [1064, 531] width 131 height 27
click at [363, 70] on span "Save" at bounding box center [342, 63] width 42 height 16
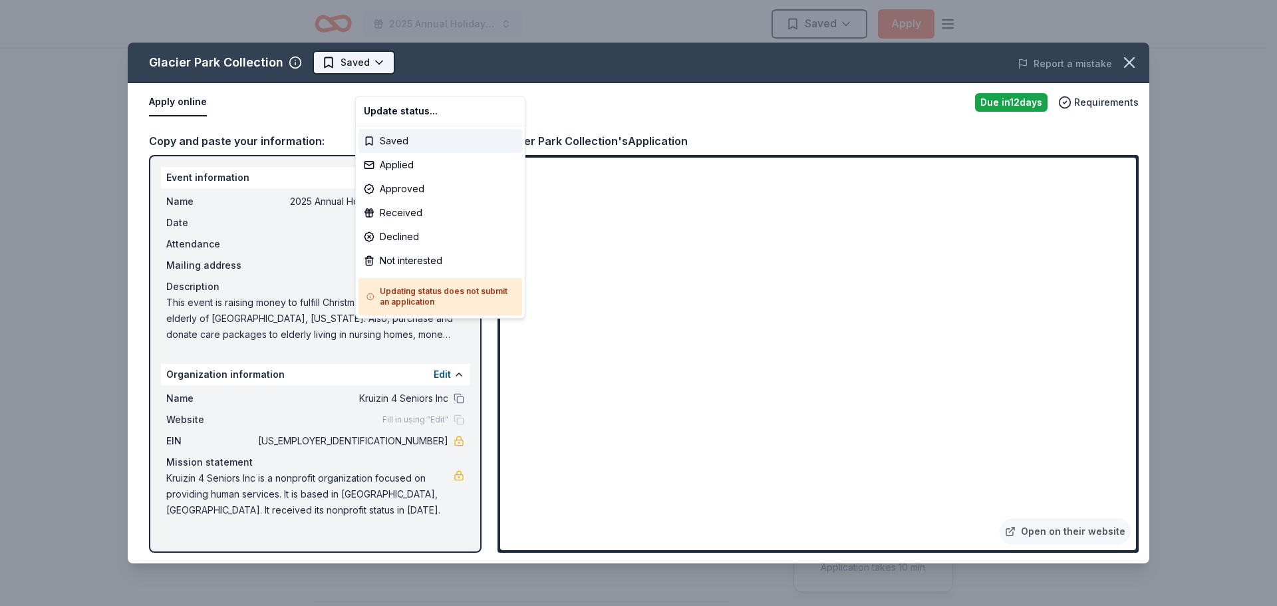
click at [435, 80] on html "2025 Annual Holiday Charity Auction Saved Apply Due in 12 days Share Glacier Pa…" at bounding box center [638, 303] width 1277 height 606
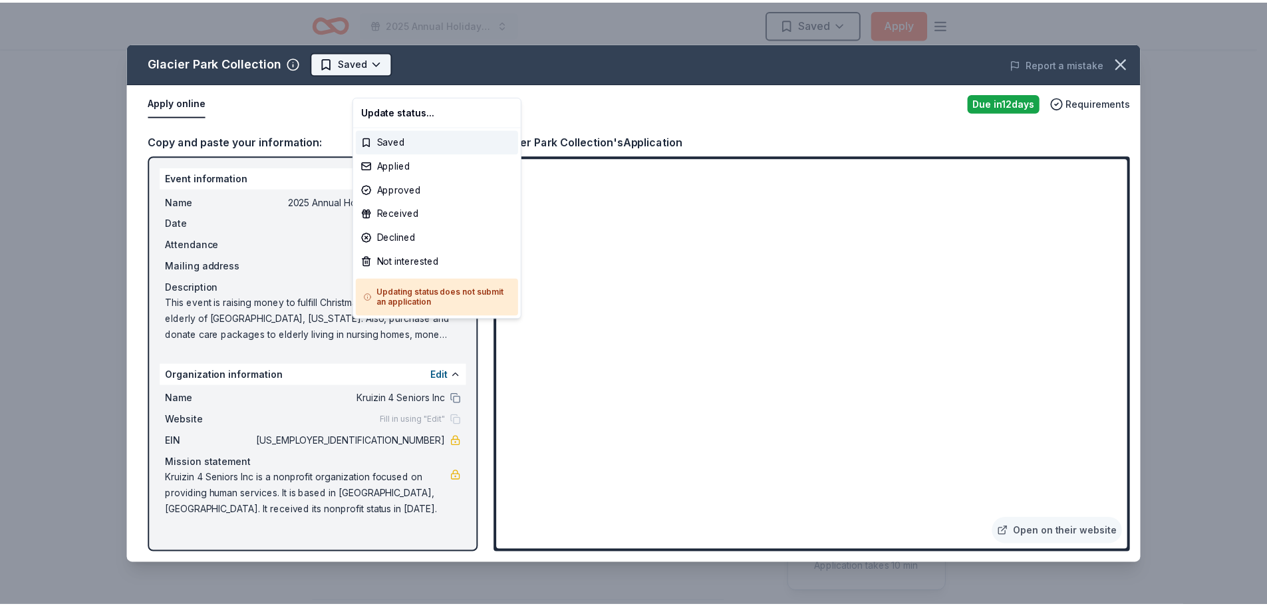
scroll to position [0, 0]
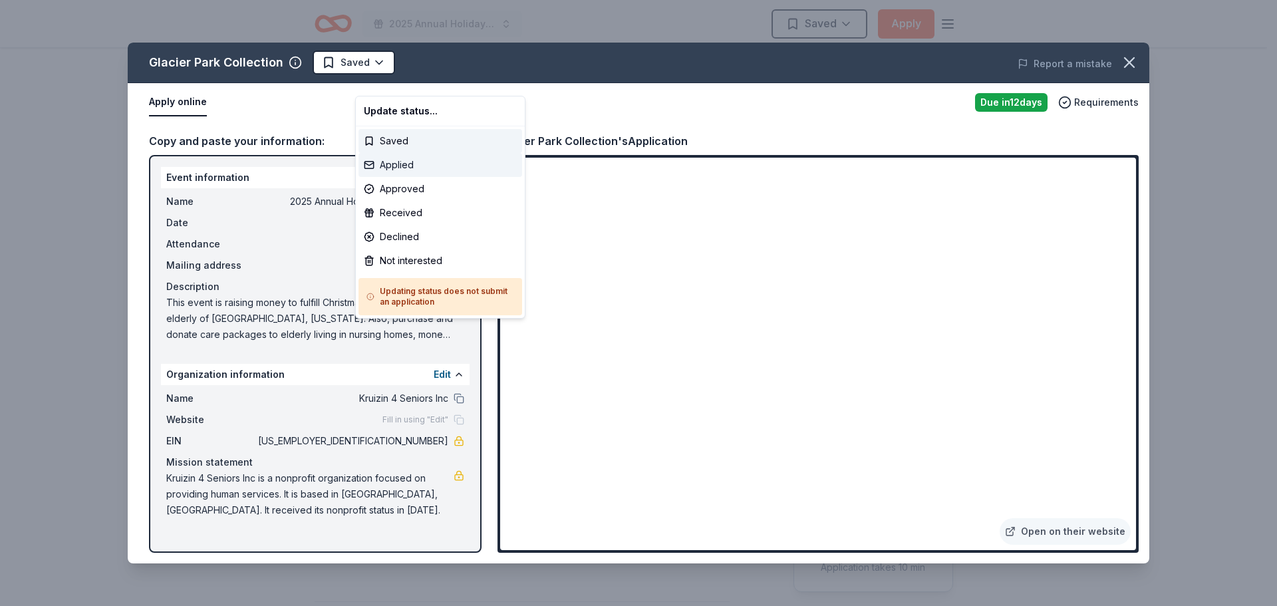
click at [422, 177] on div "Applied" at bounding box center [440, 165] width 164 height 24
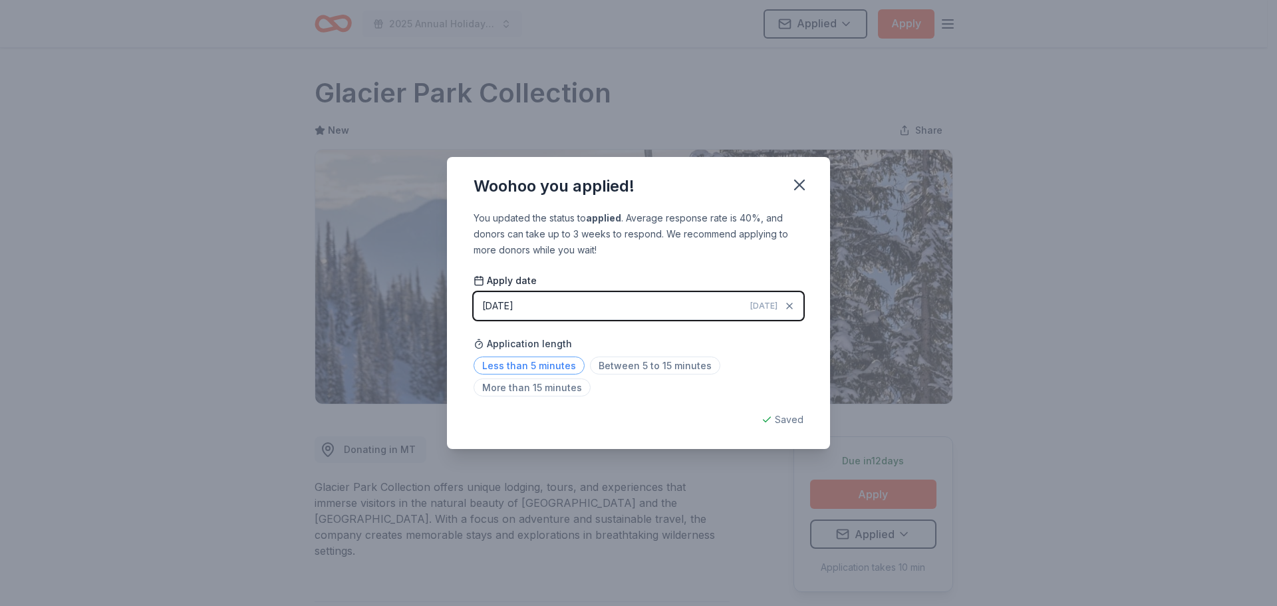
click at [506, 374] on span "Less than 5 minutes" at bounding box center [528, 365] width 111 height 18
click at [809, 176] on icon "button" at bounding box center [799, 185] width 19 height 19
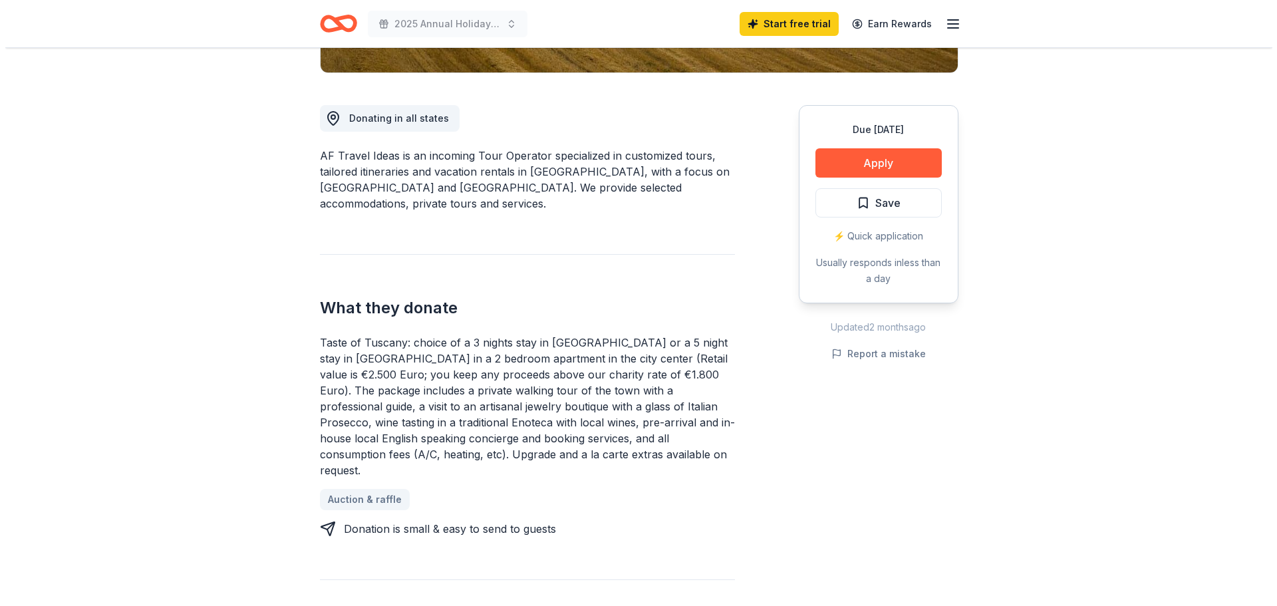
scroll to position [332, 0]
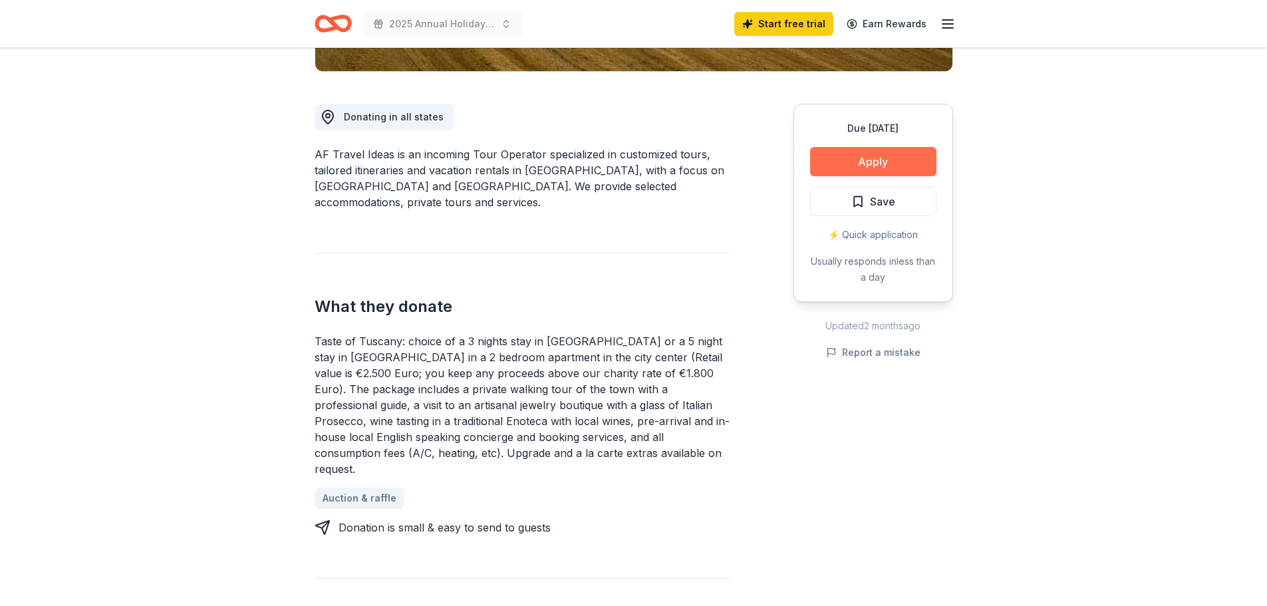
click at [860, 176] on button "Apply" at bounding box center [873, 161] width 126 height 29
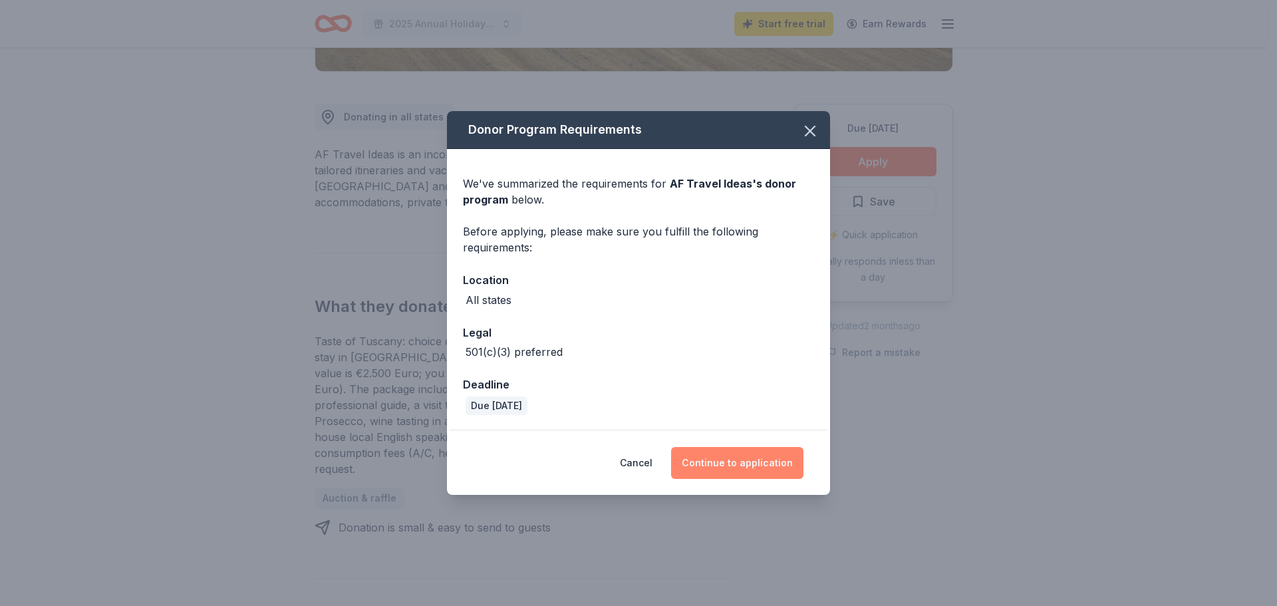
click at [755, 479] on button "Continue to application" at bounding box center [737, 463] width 132 height 32
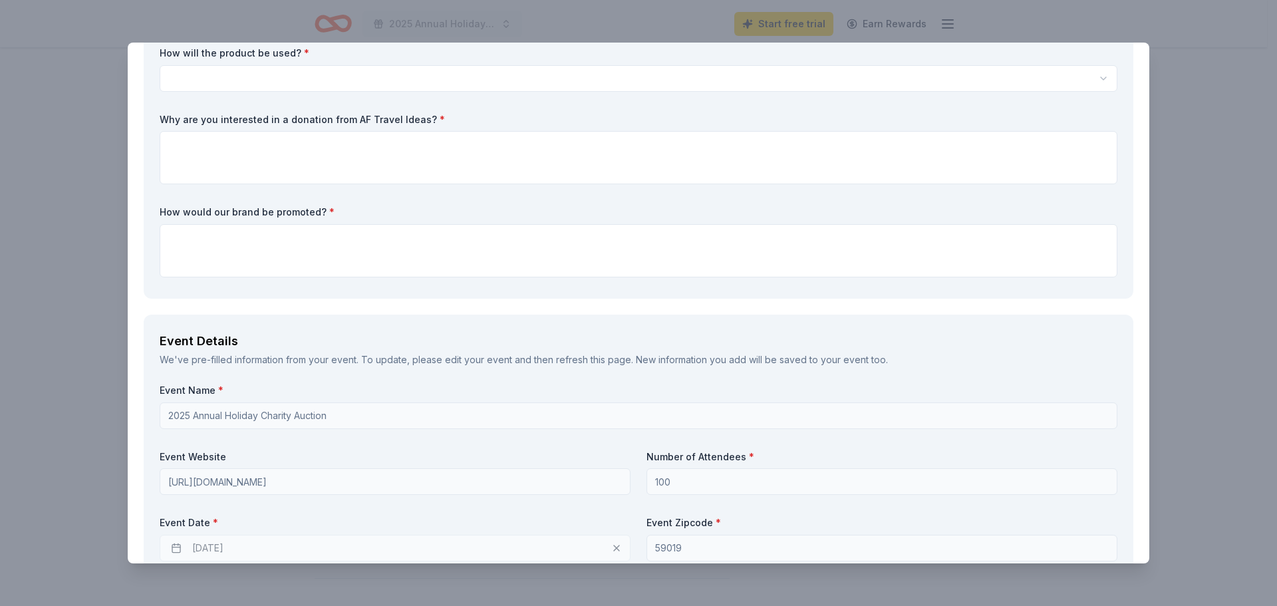
scroll to position [399, 0]
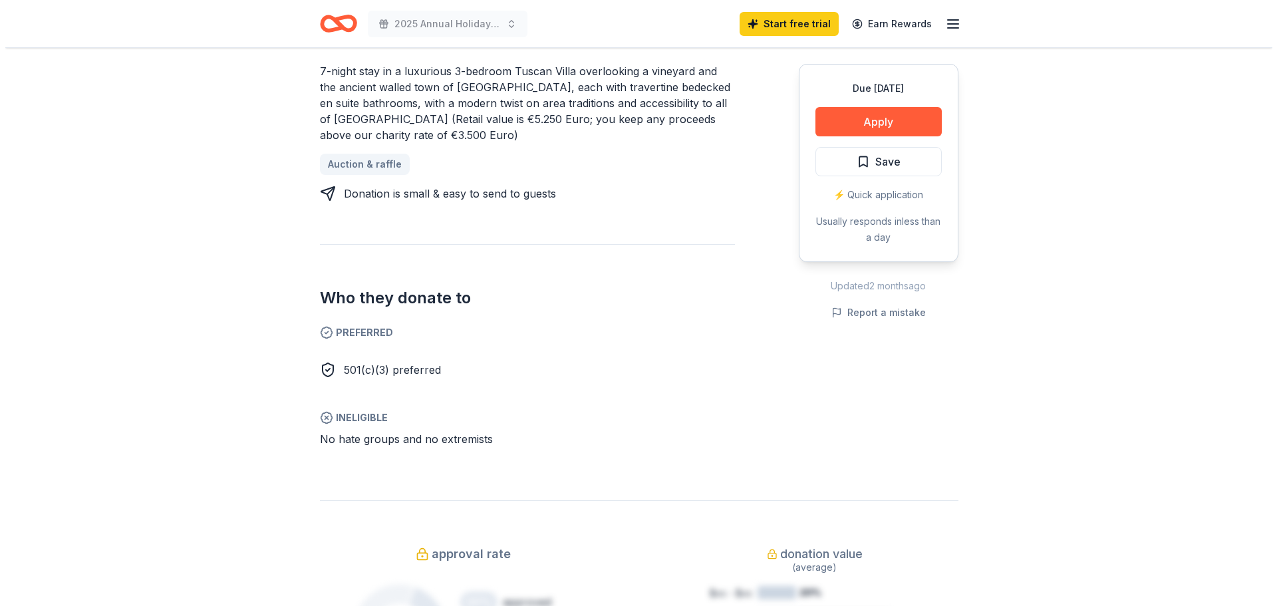
scroll to position [598, 0]
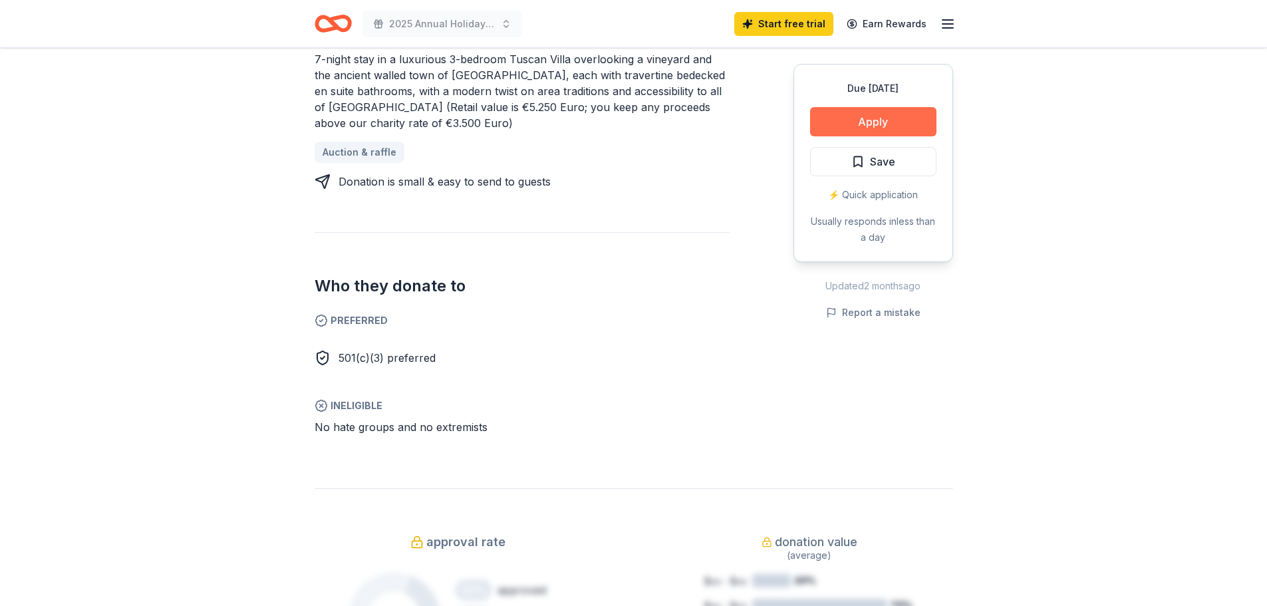
click at [862, 136] on button "Apply" at bounding box center [873, 121] width 126 height 29
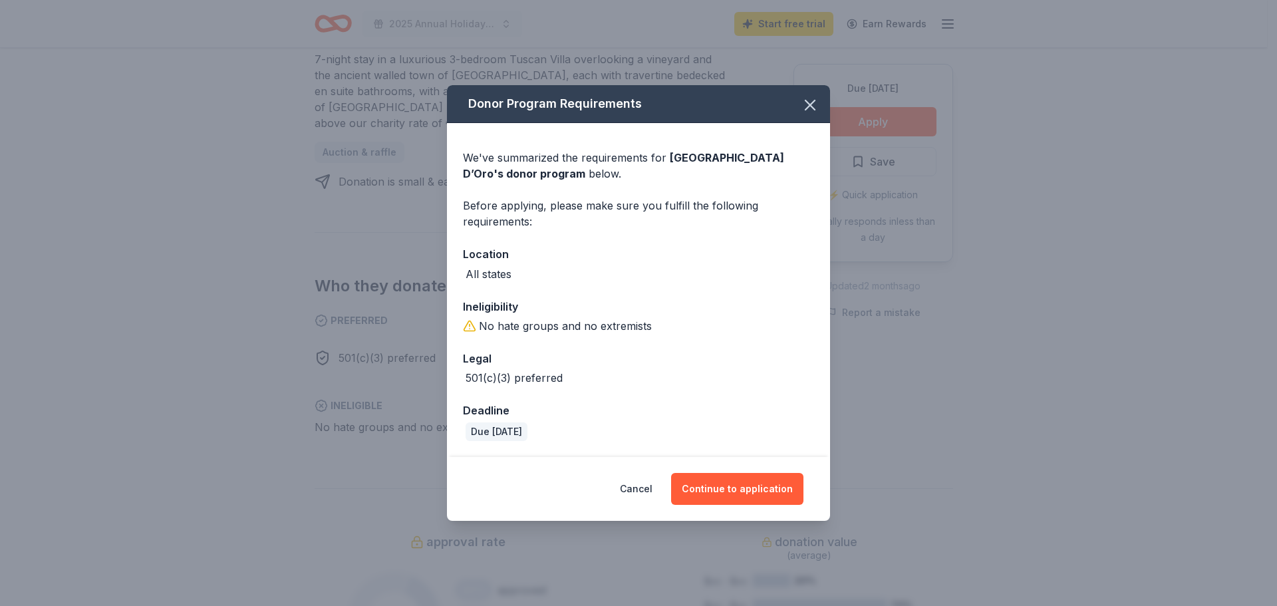
scroll to position [23, 0]
click at [754, 505] on button "Continue to application" at bounding box center [737, 489] width 132 height 32
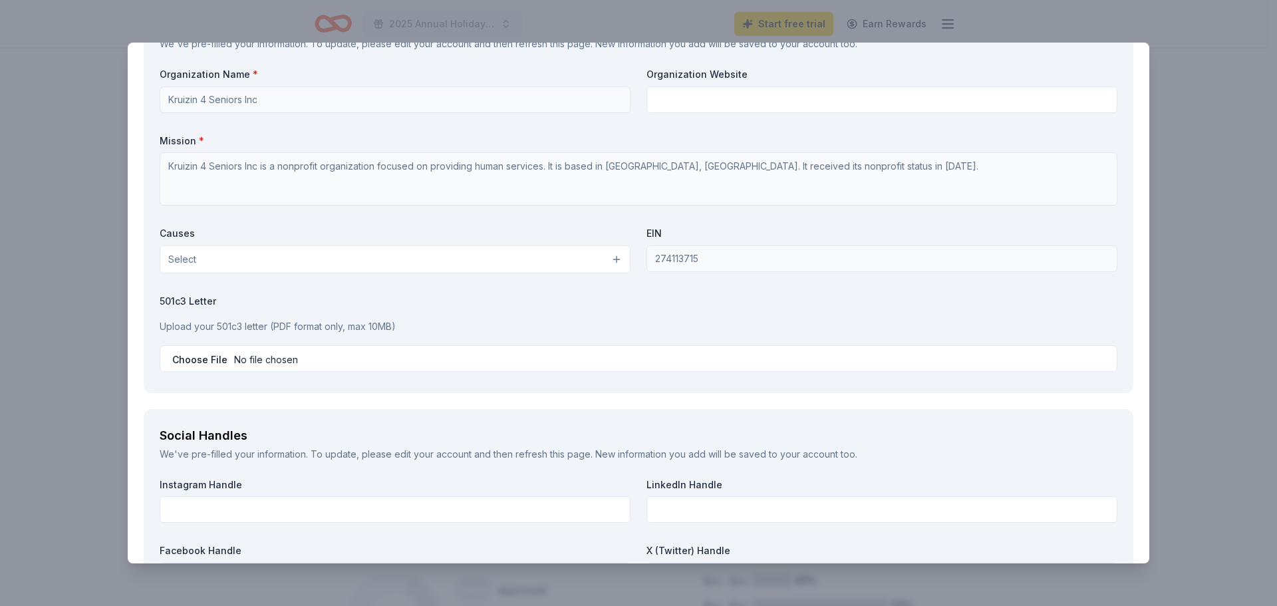
scroll to position [1463, 0]
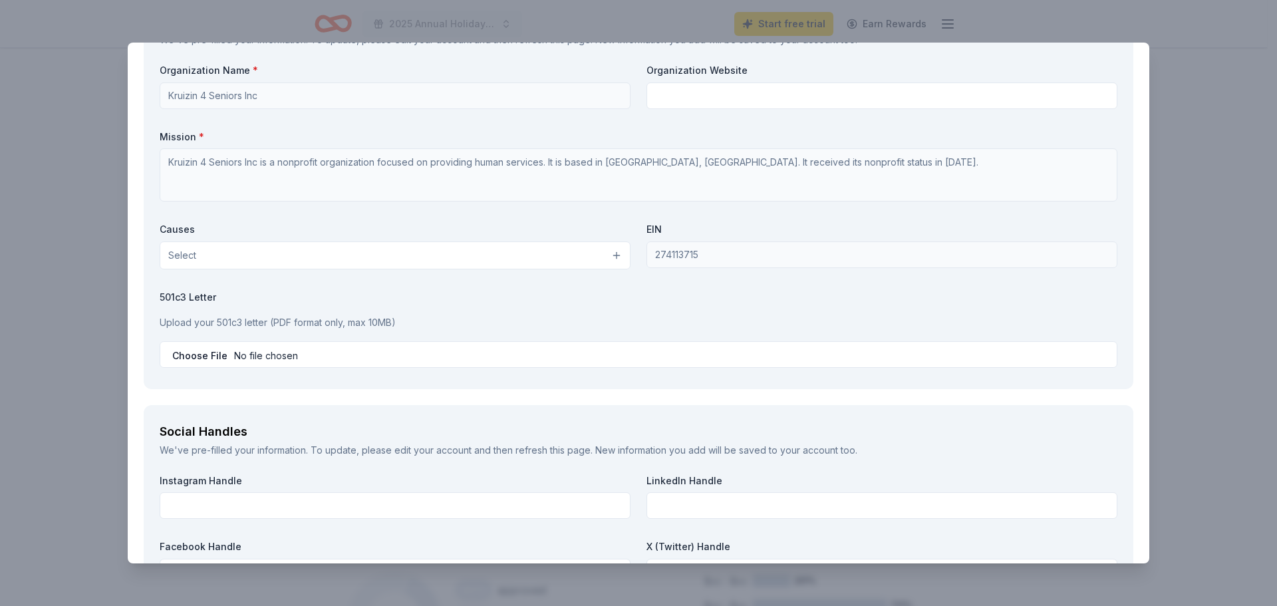
type input "4067802819"
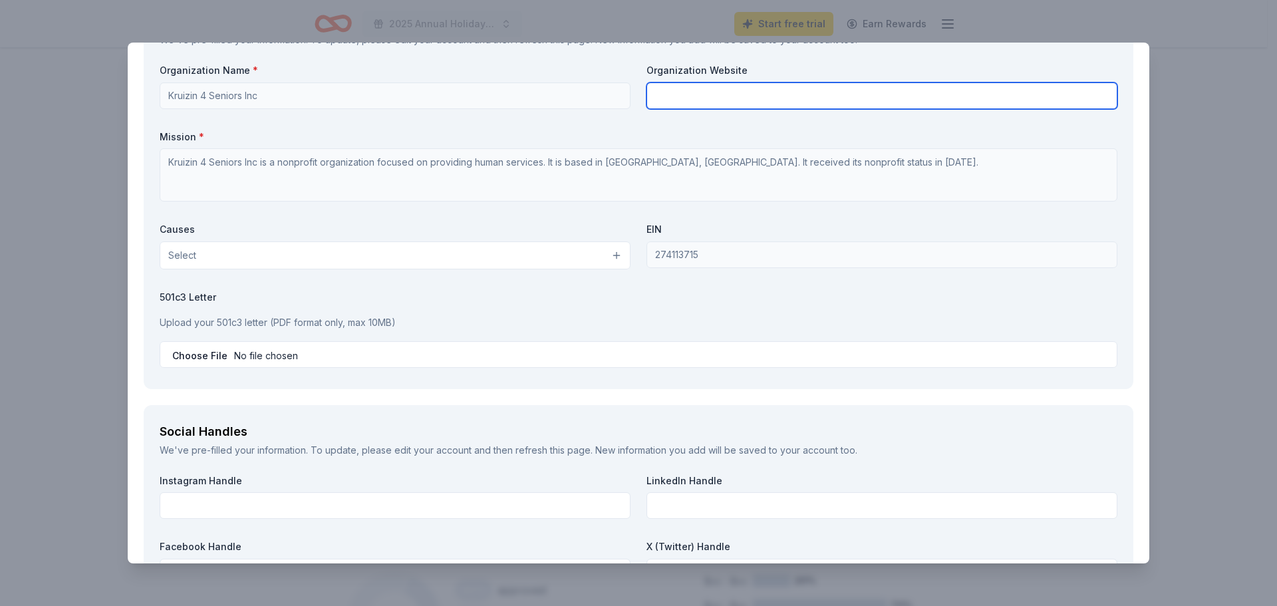
type input "[PERSON_NAME]' 4 Seniors"
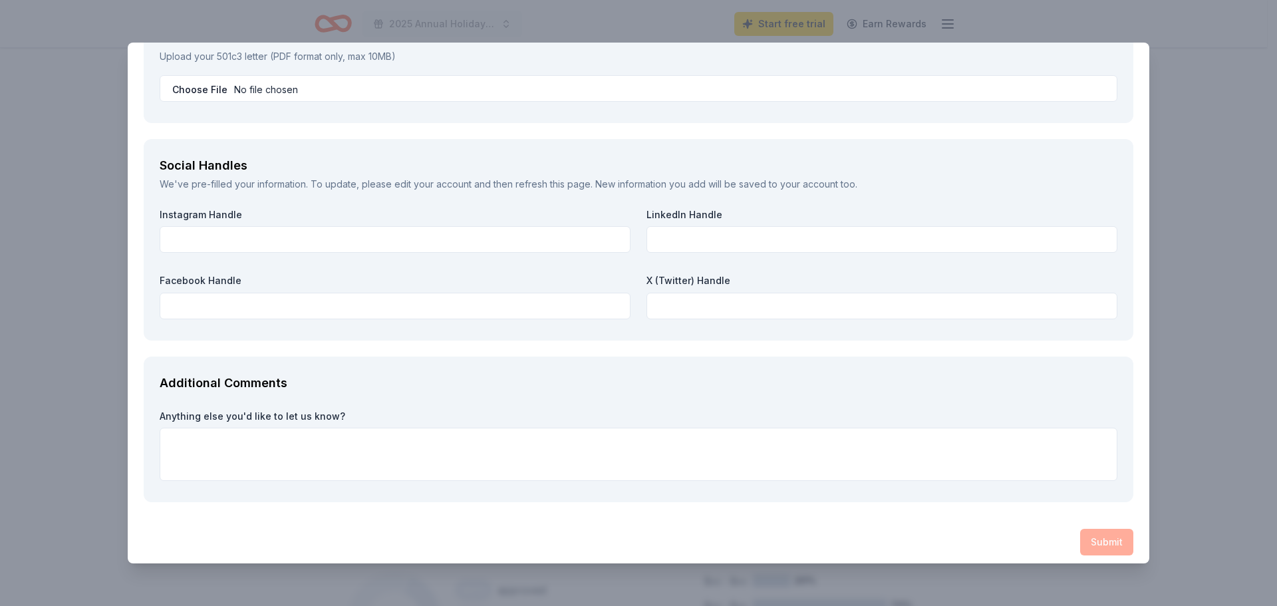
scroll to position [1795, 0]
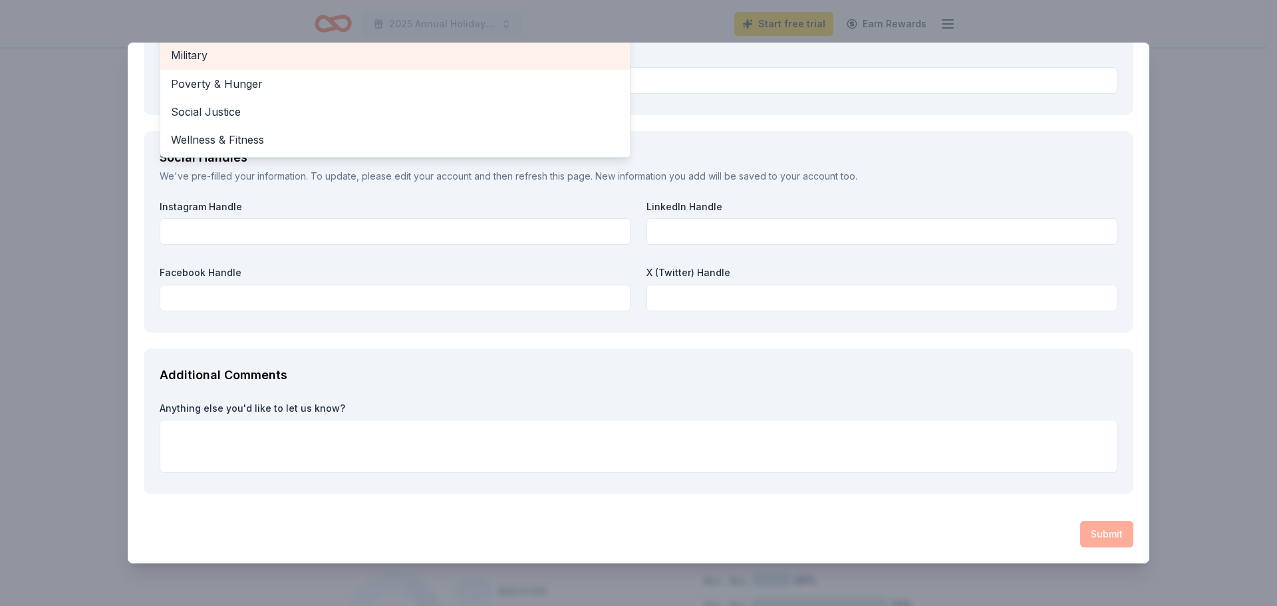
scroll to position [1862, 0]
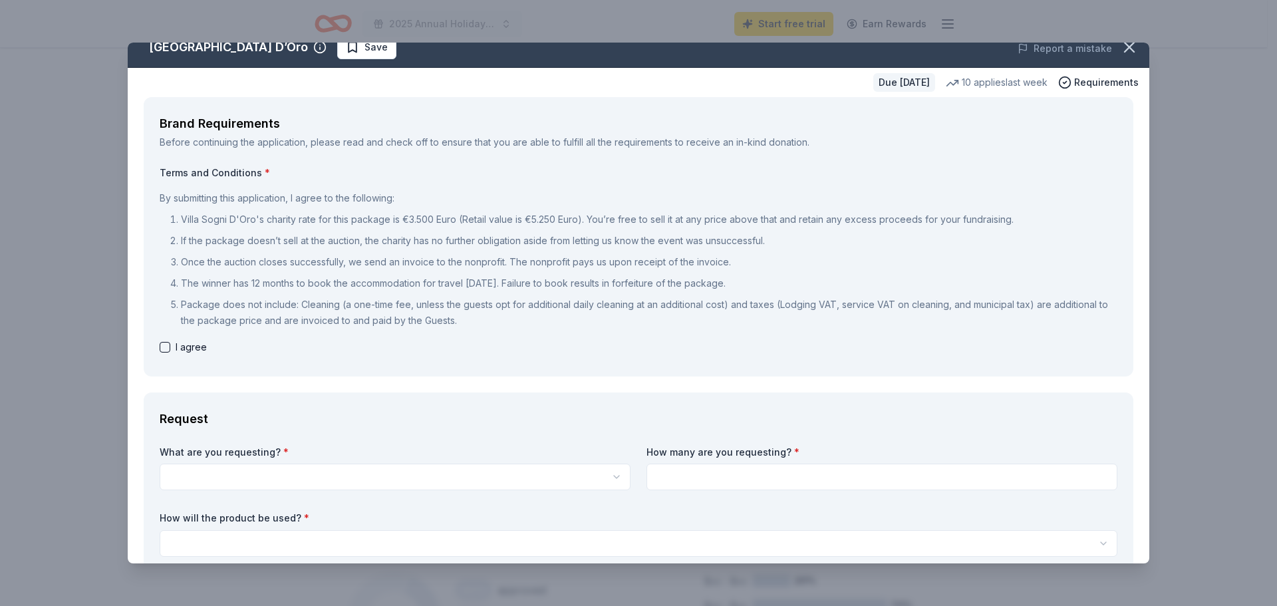
scroll to position [15, 0]
